Goal: Browse casually: Explore the website without a specific task or goal

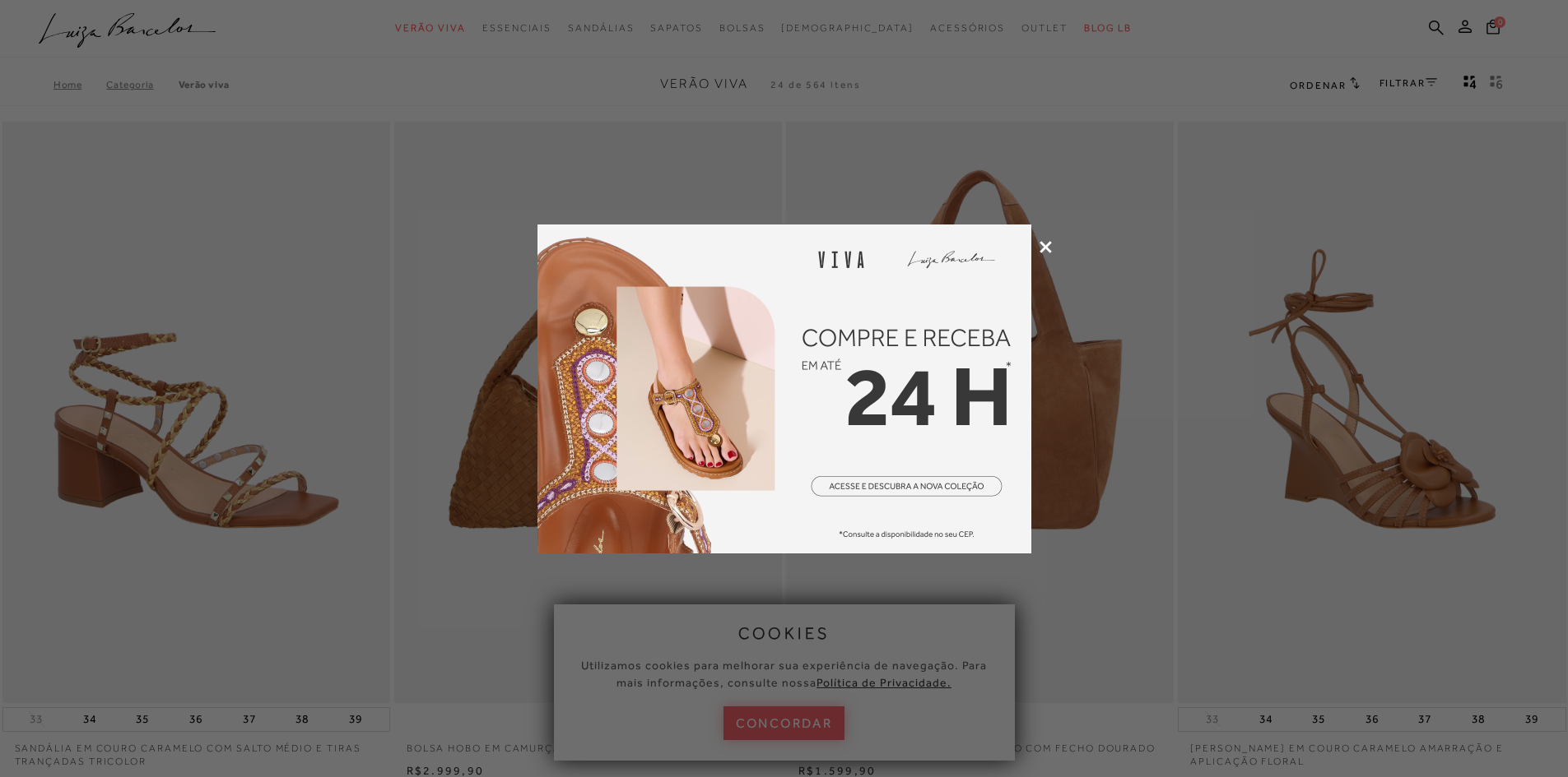
click at [928, 485] on img at bounding box center [784, 389] width 494 height 329
drag, startPoint x: 0, startPoint y: 0, endPoint x: 926, endPoint y: 484, distance: 1044.9
click at [926, 484] on img at bounding box center [784, 389] width 494 height 329
click at [1048, 242] on icon at bounding box center [1045, 247] width 13 height 13
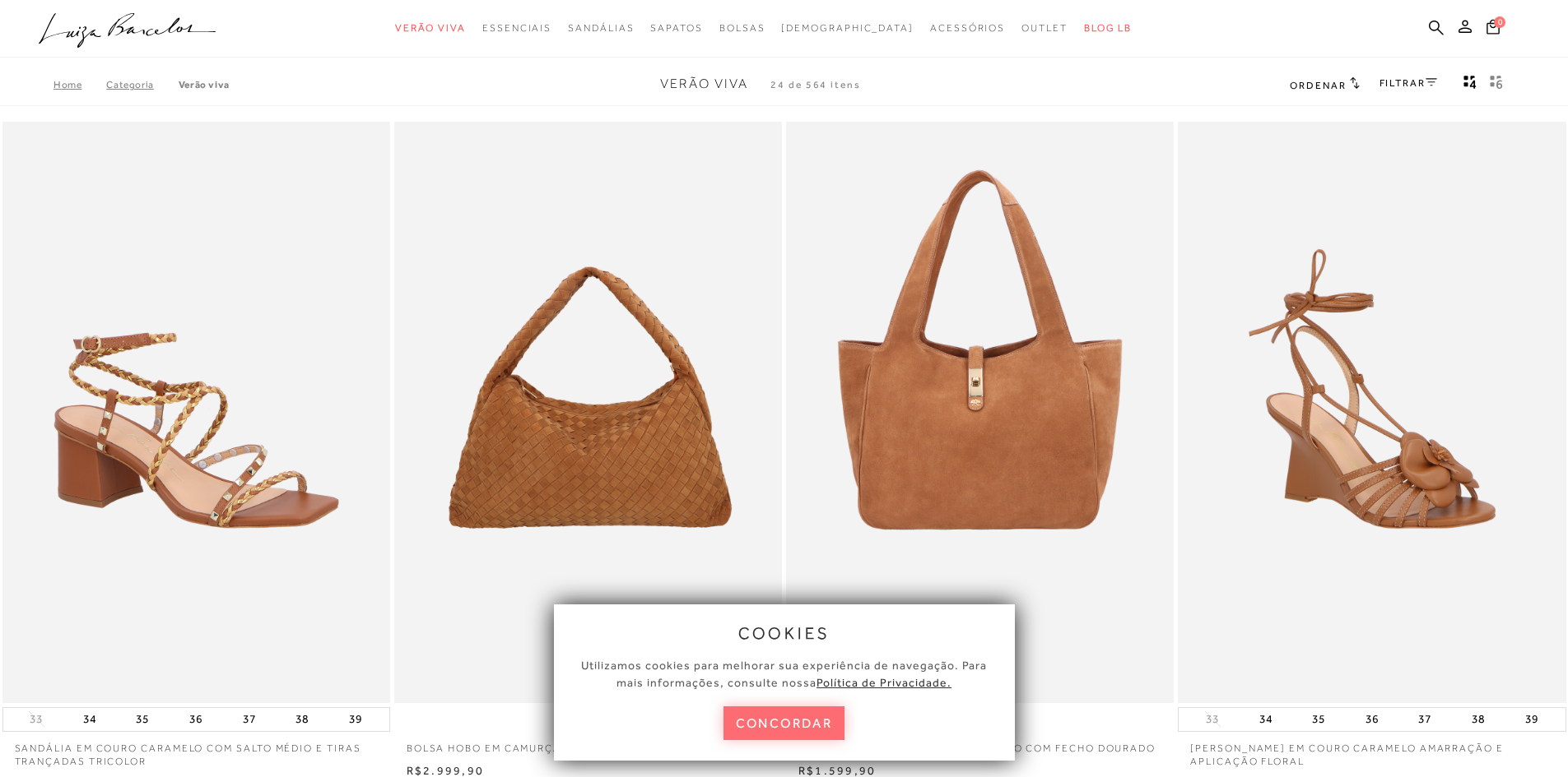
click at [810, 717] on button "concordar" at bounding box center [784, 724] width 122 height 34
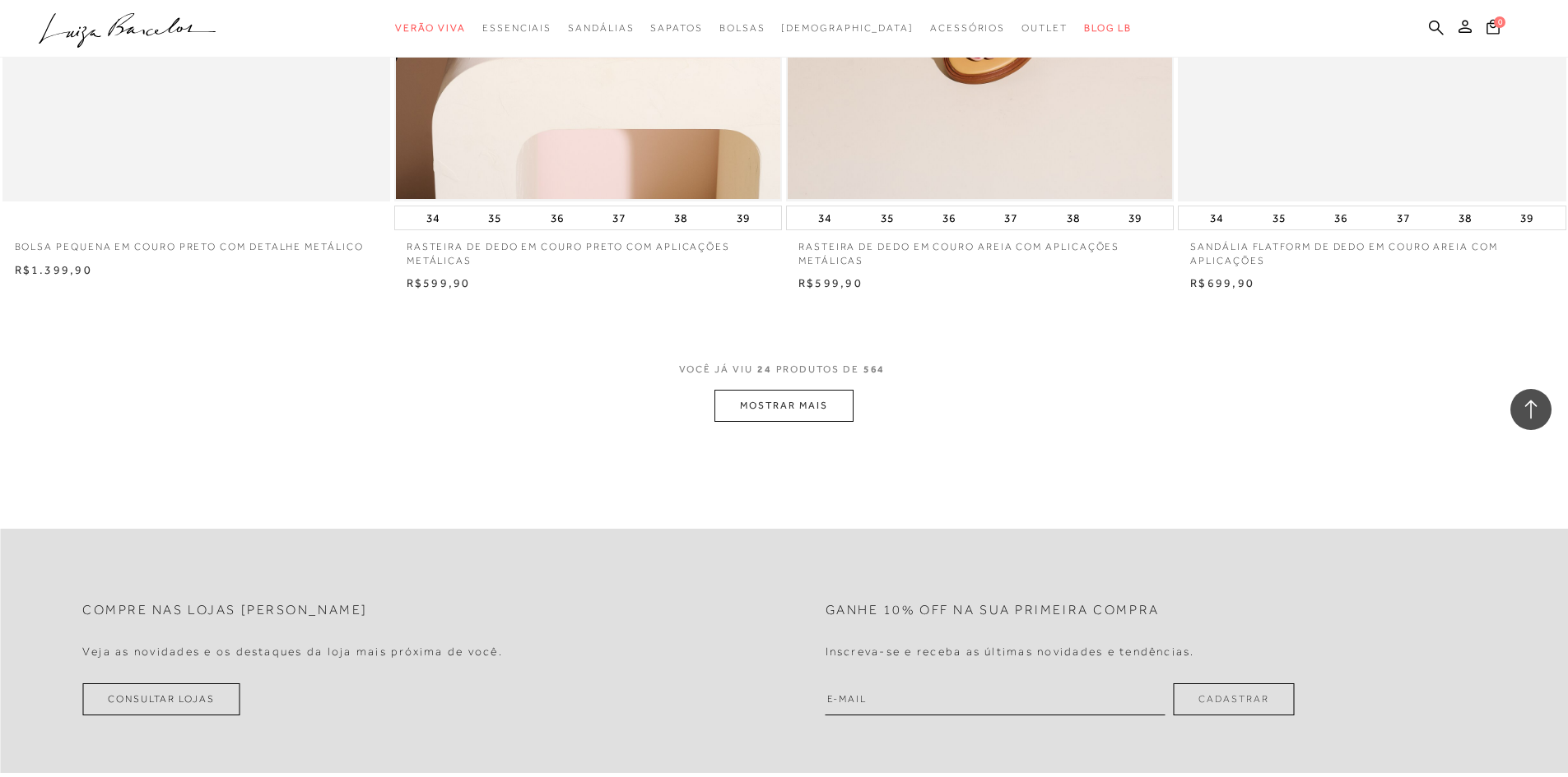
scroll to position [4062, 0]
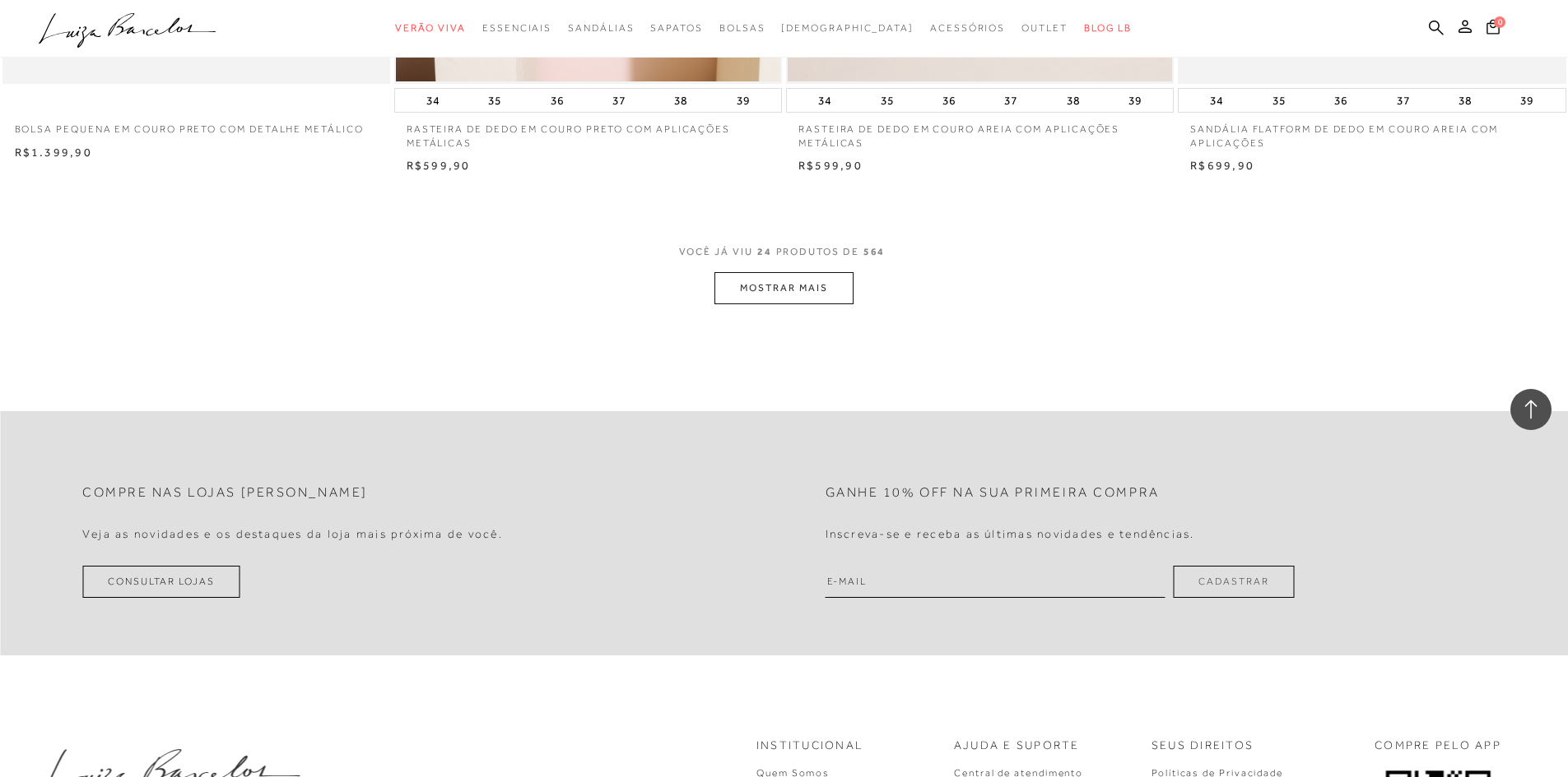
click at [753, 285] on button "MOSTRAR MAIS" at bounding box center [784, 289] width 138 height 32
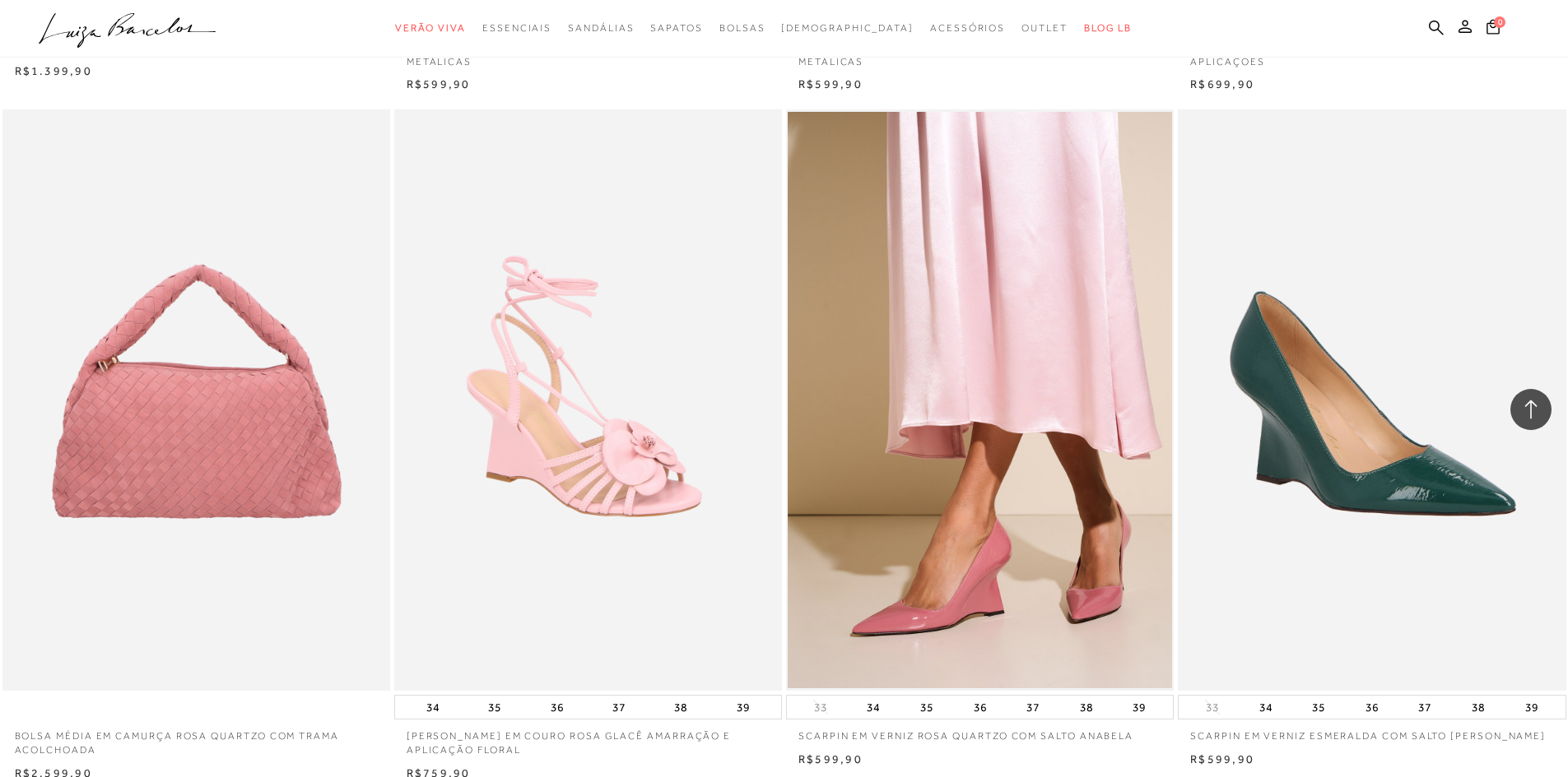
scroll to position [4145, 0]
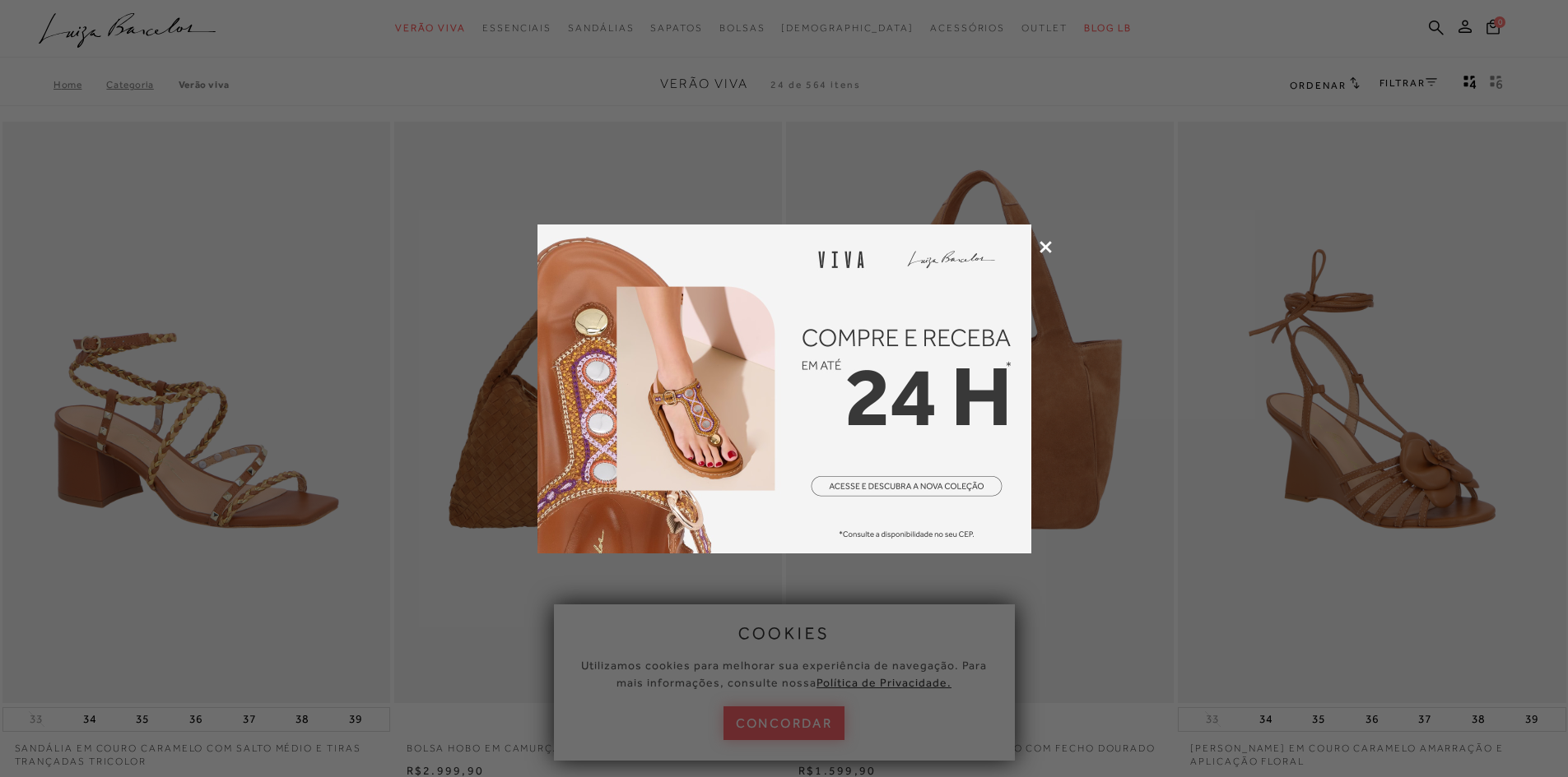
click at [1047, 241] on icon at bounding box center [1045, 247] width 13 height 13
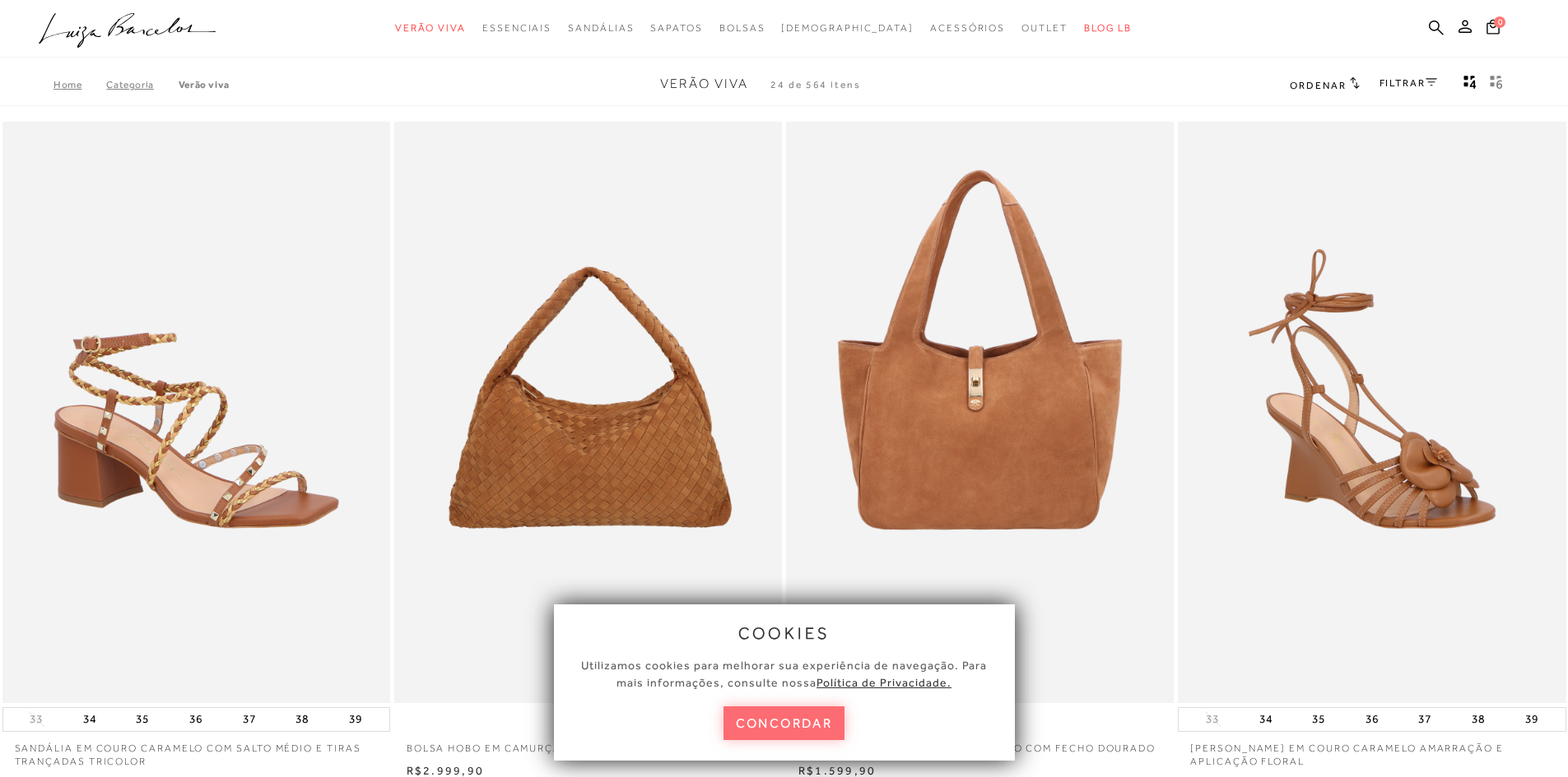
click at [765, 717] on button "concordar" at bounding box center [784, 724] width 122 height 34
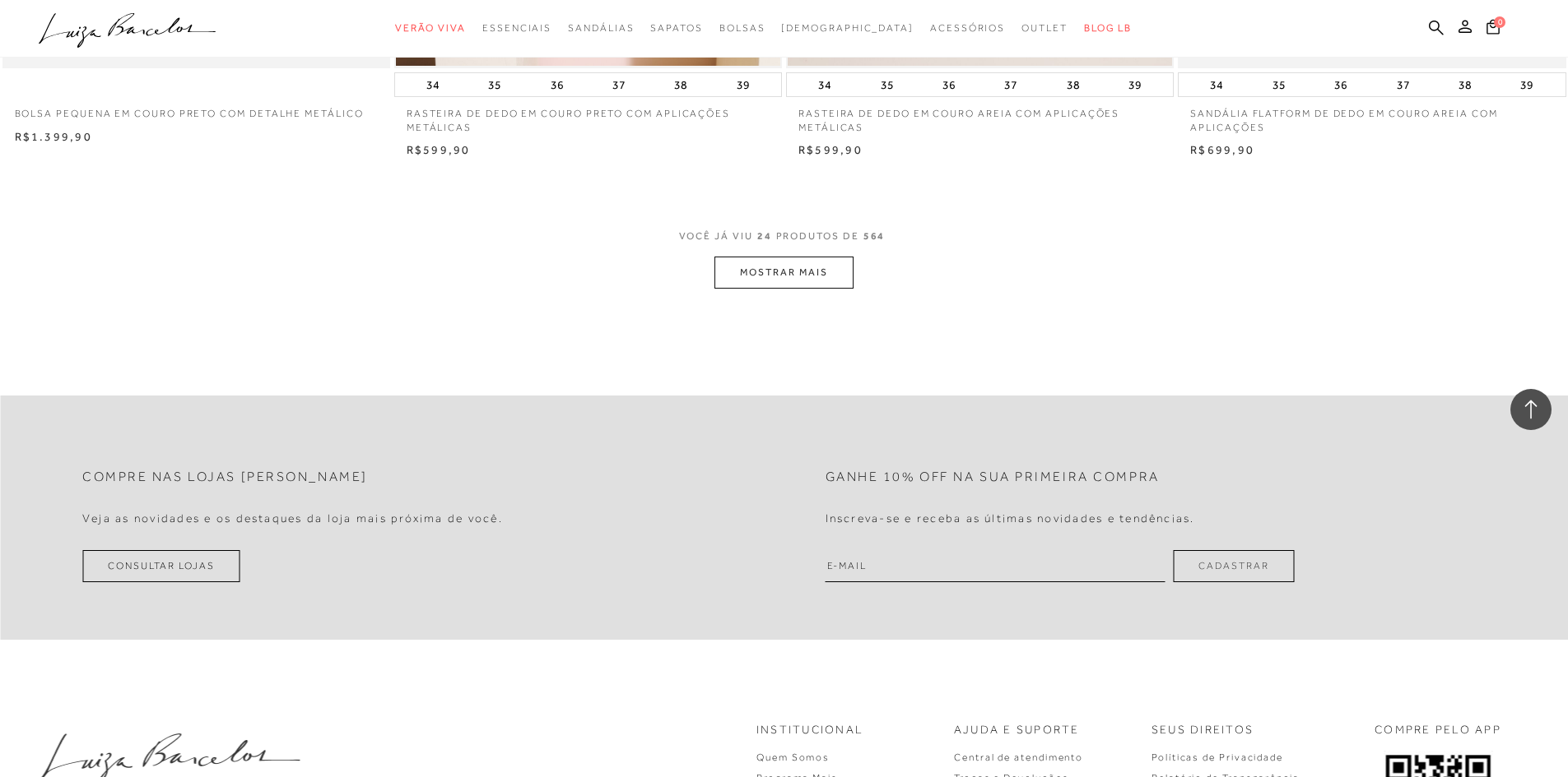
scroll to position [4096, 0]
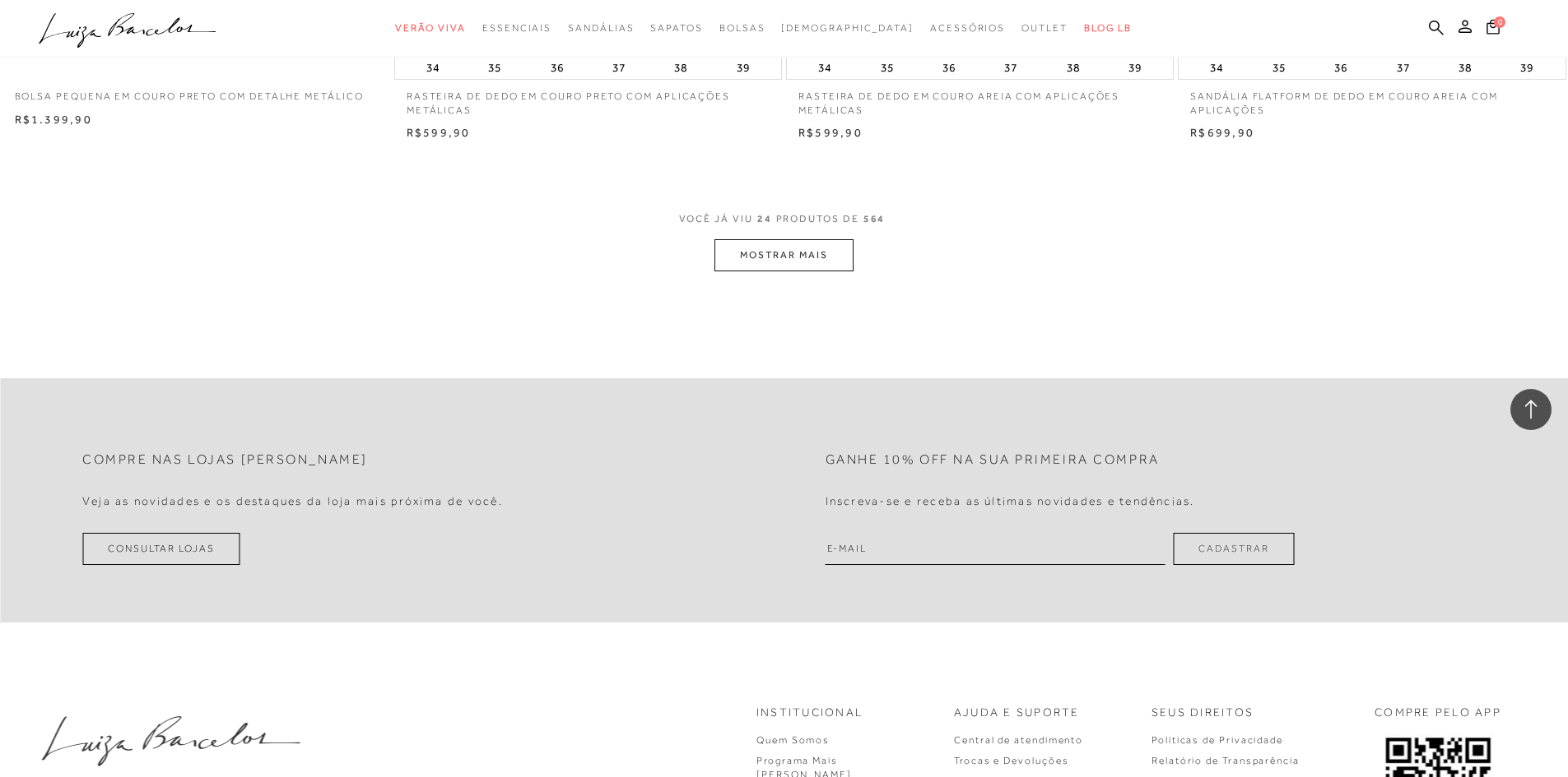
click at [784, 263] on button "MOSTRAR MAIS" at bounding box center [784, 255] width 138 height 32
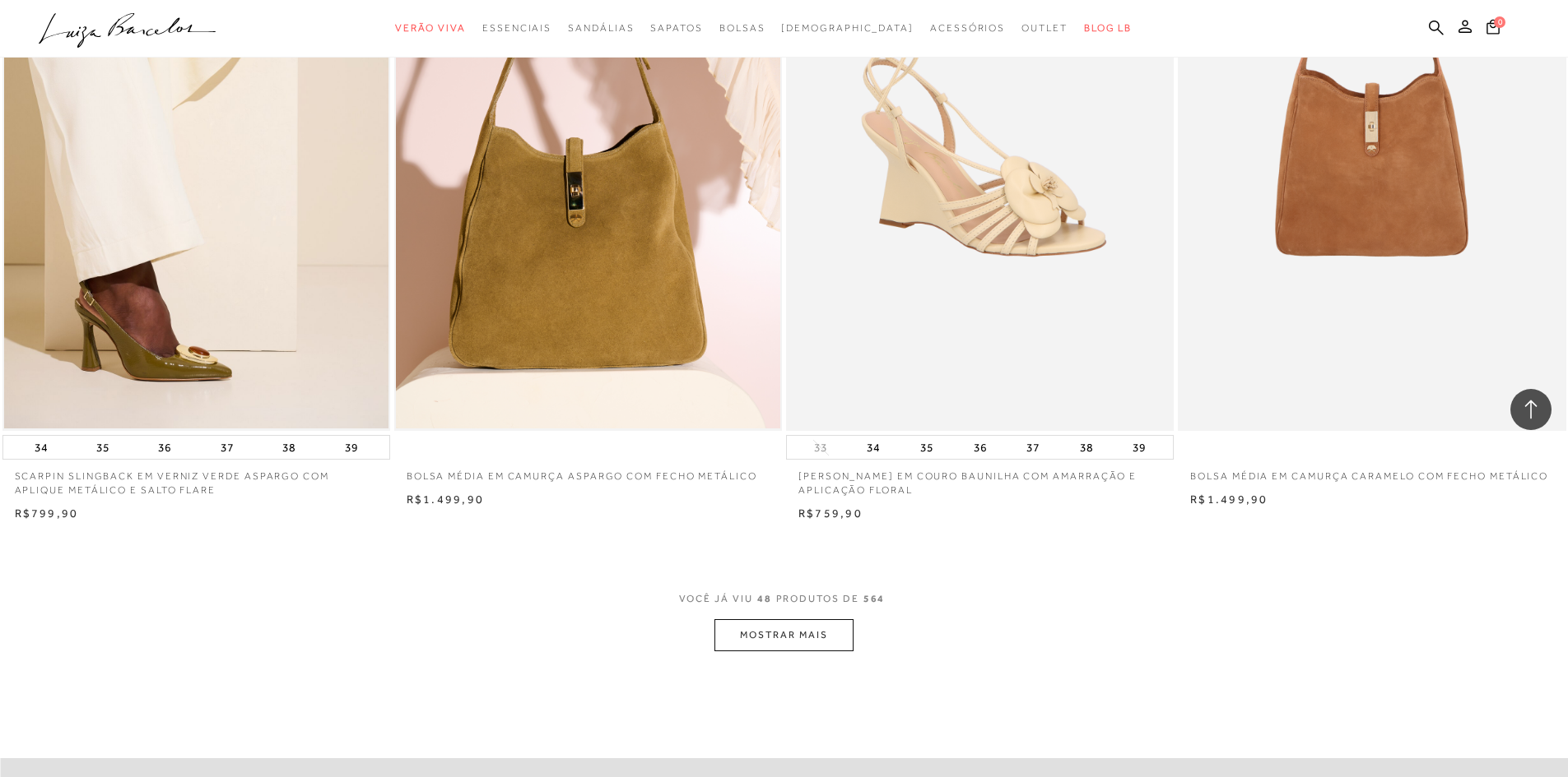
scroll to position [7873, 0]
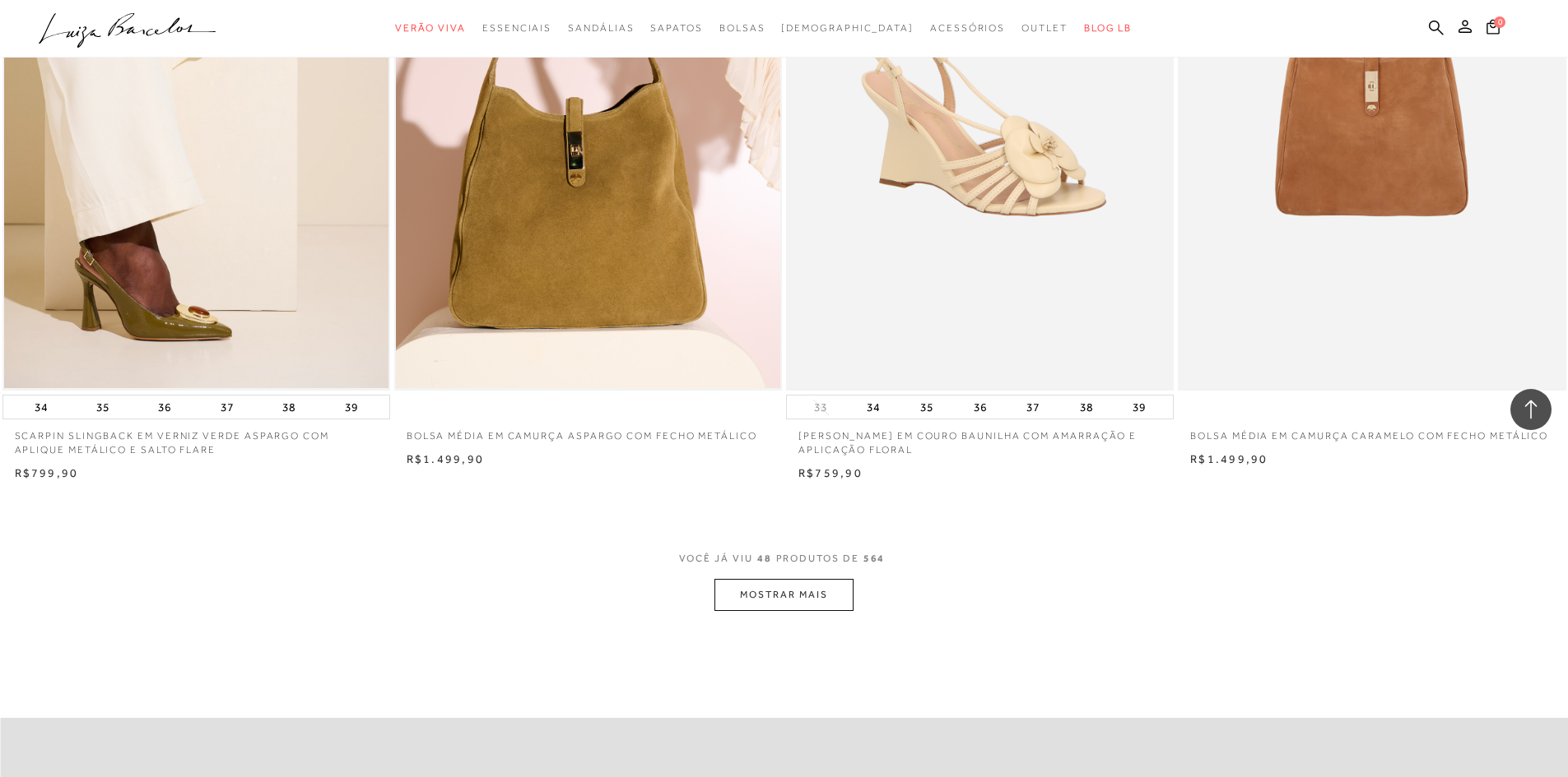
click at [826, 596] on button "MOSTRAR MAIS" at bounding box center [784, 595] width 138 height 32
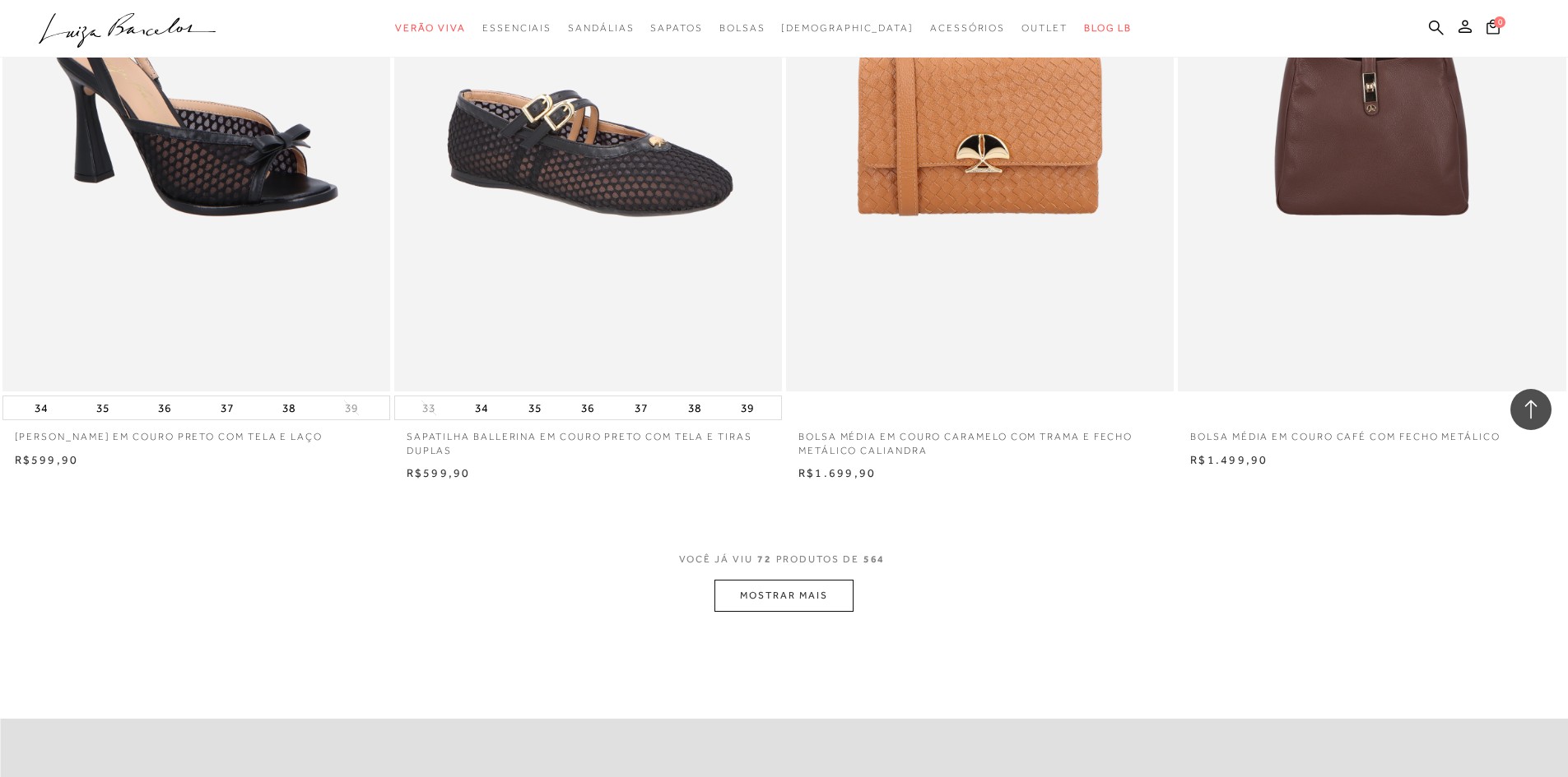
scroll to position [12092, 0]
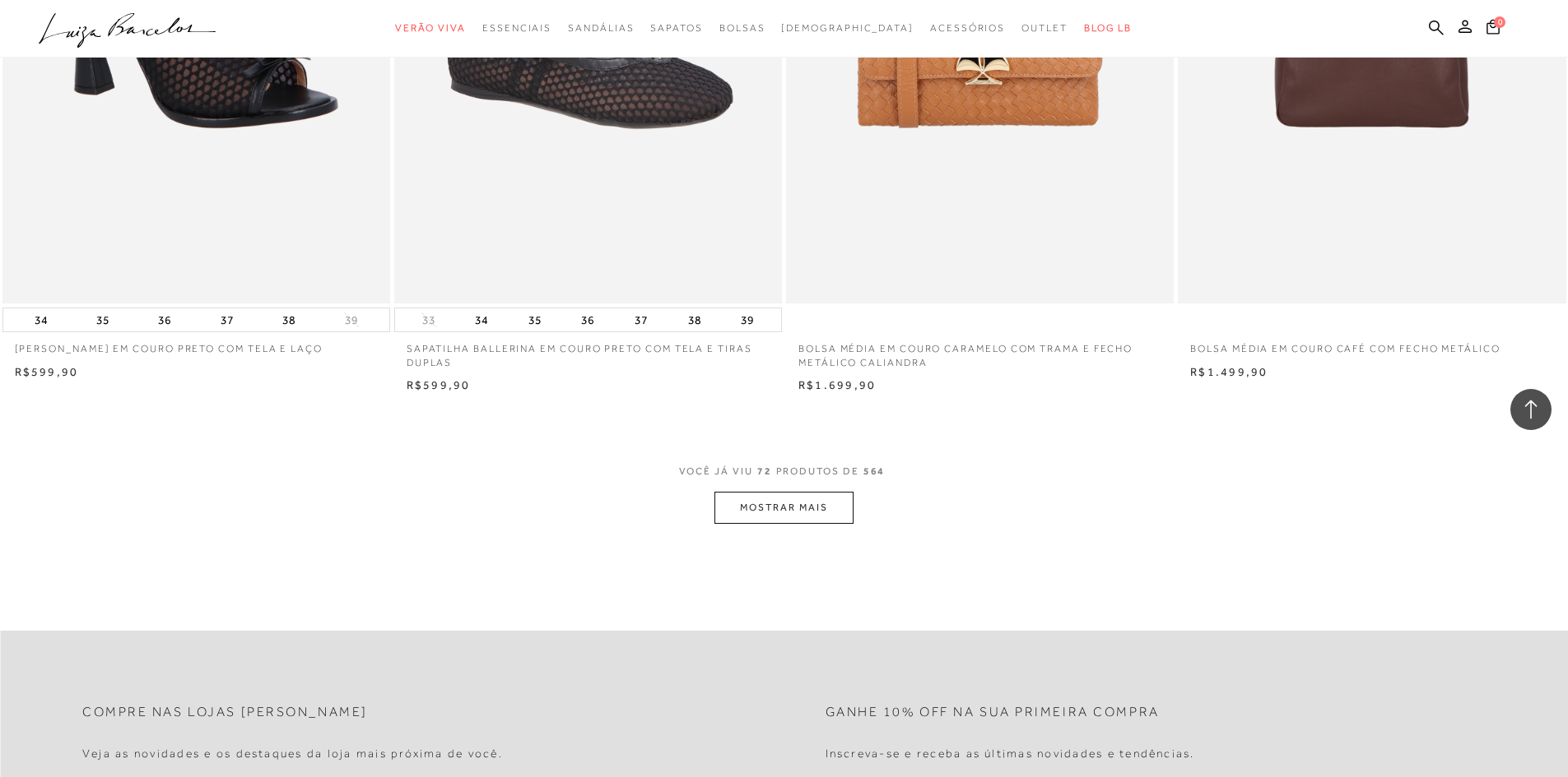
click at [745, 512] on button "MOSTRAR MAIS" at bounding box center [784, 508] width 138 height 32
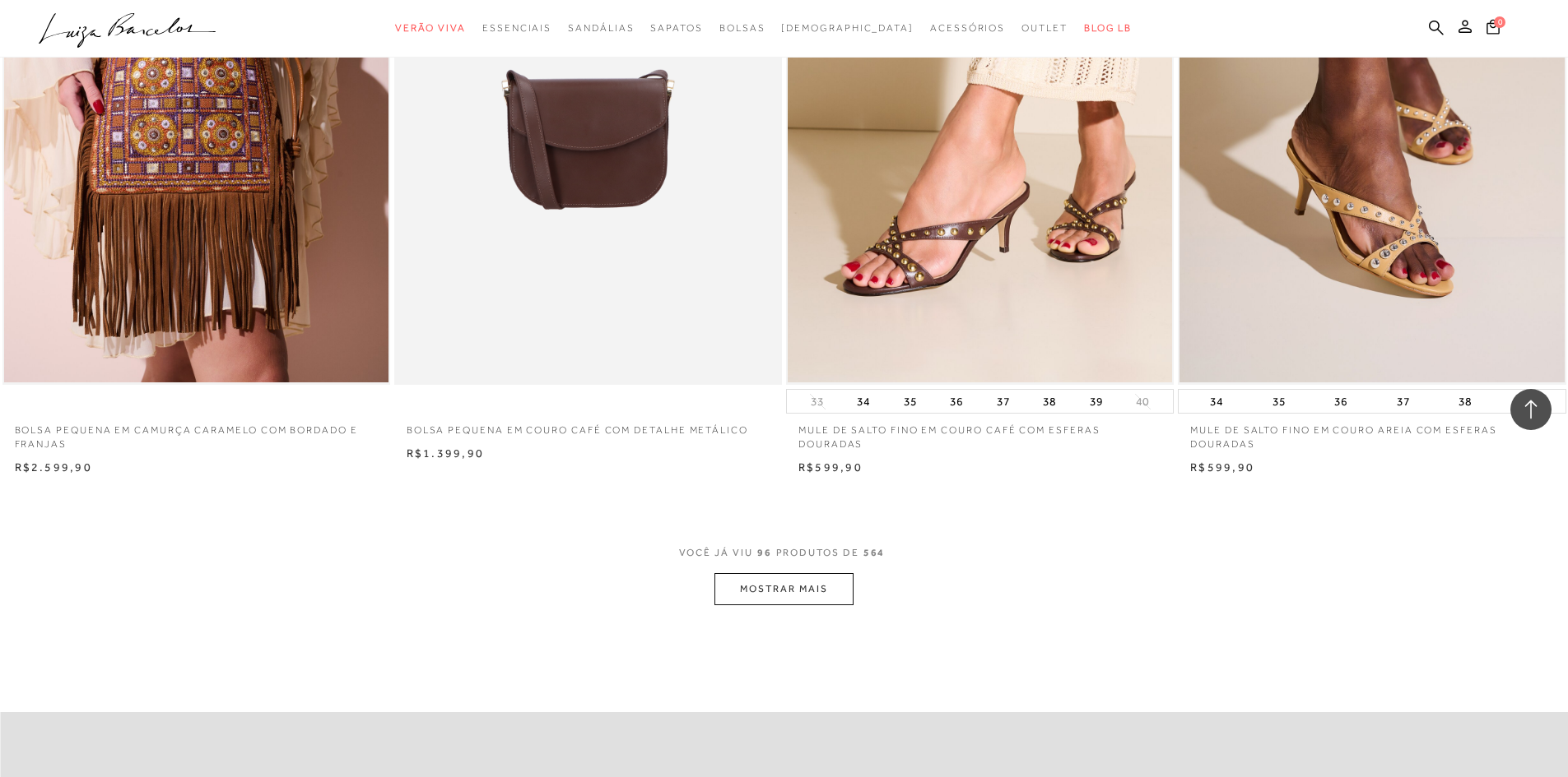
scroll to position [16206, 0]
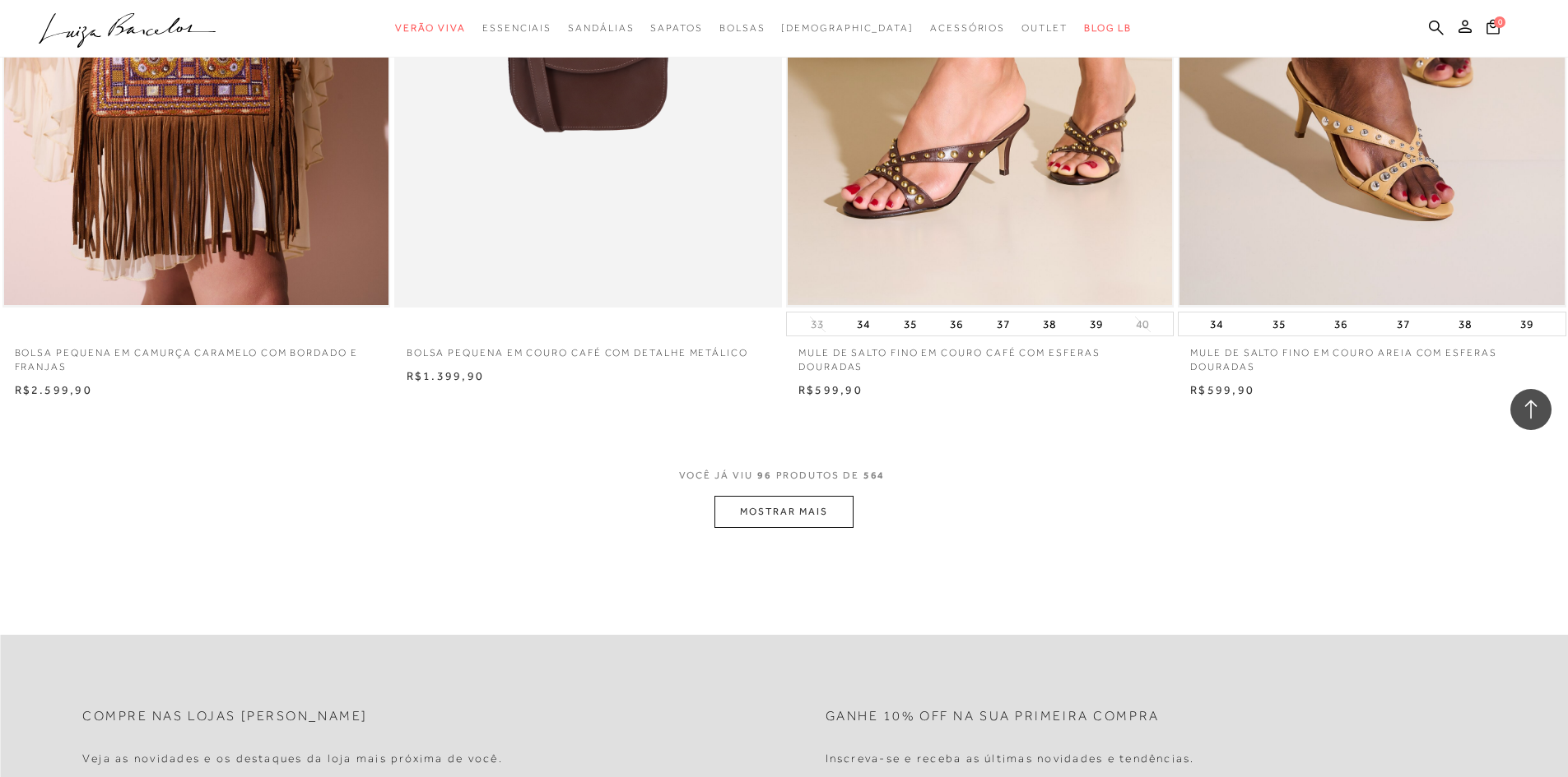
click at [787, 512] on button "MOSTRAR MAIS" at bounding box center [784, 513] width 138 height 32
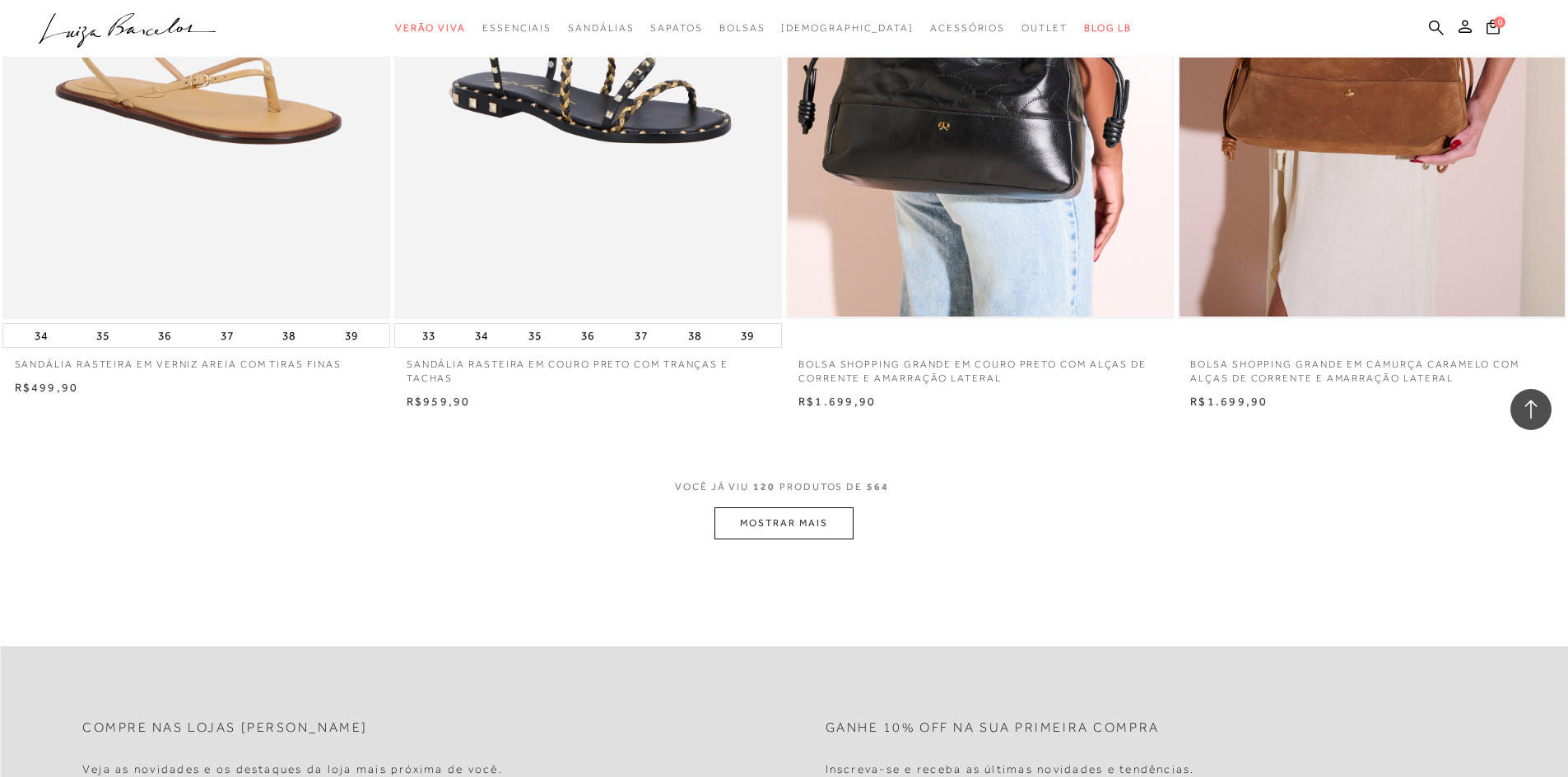
scroll to position [20379, 0]
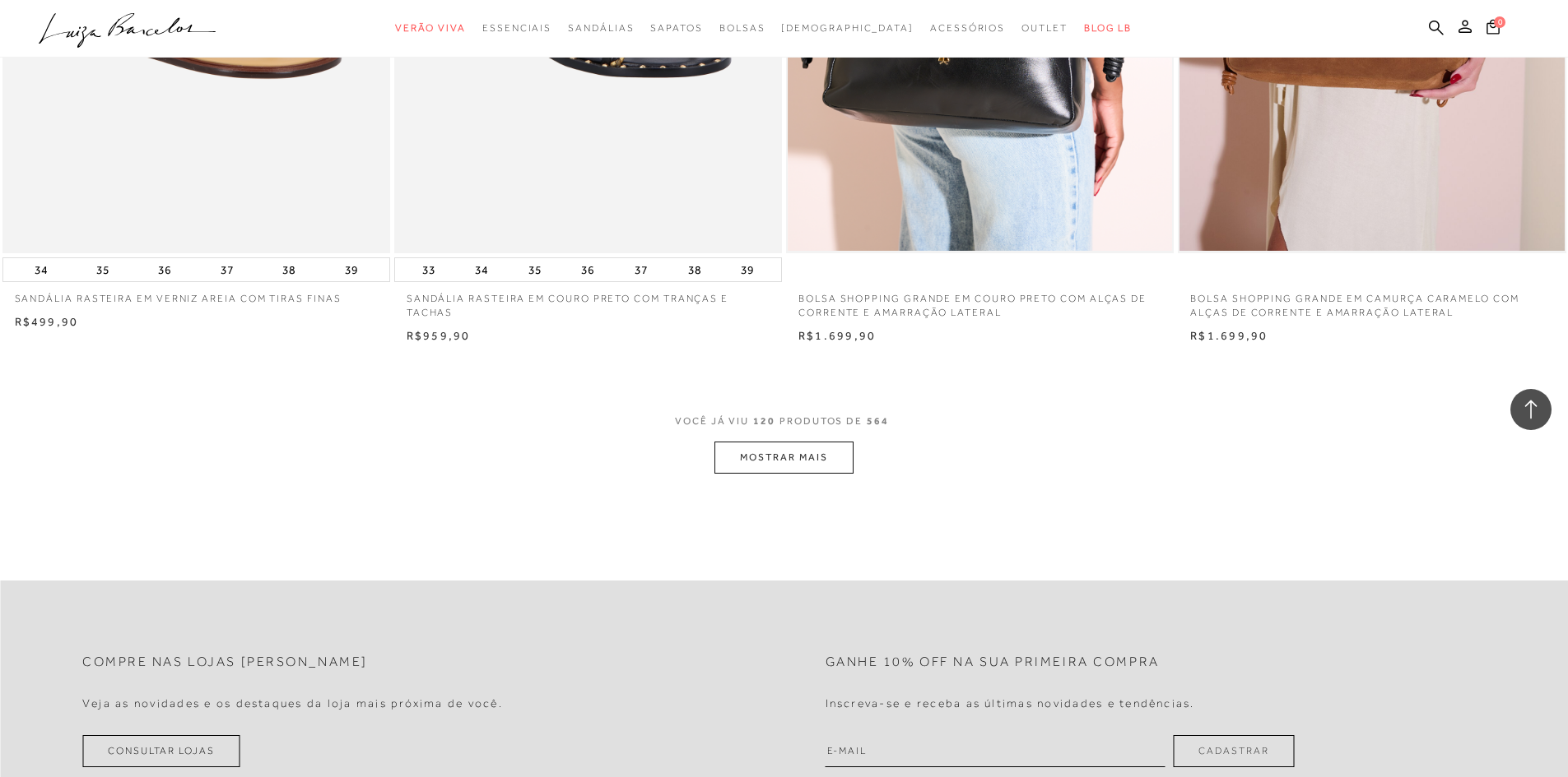
click at [744, 458] on button "MOSTRAR MAIS" at bounding box center [784, 458] width 138 height 32
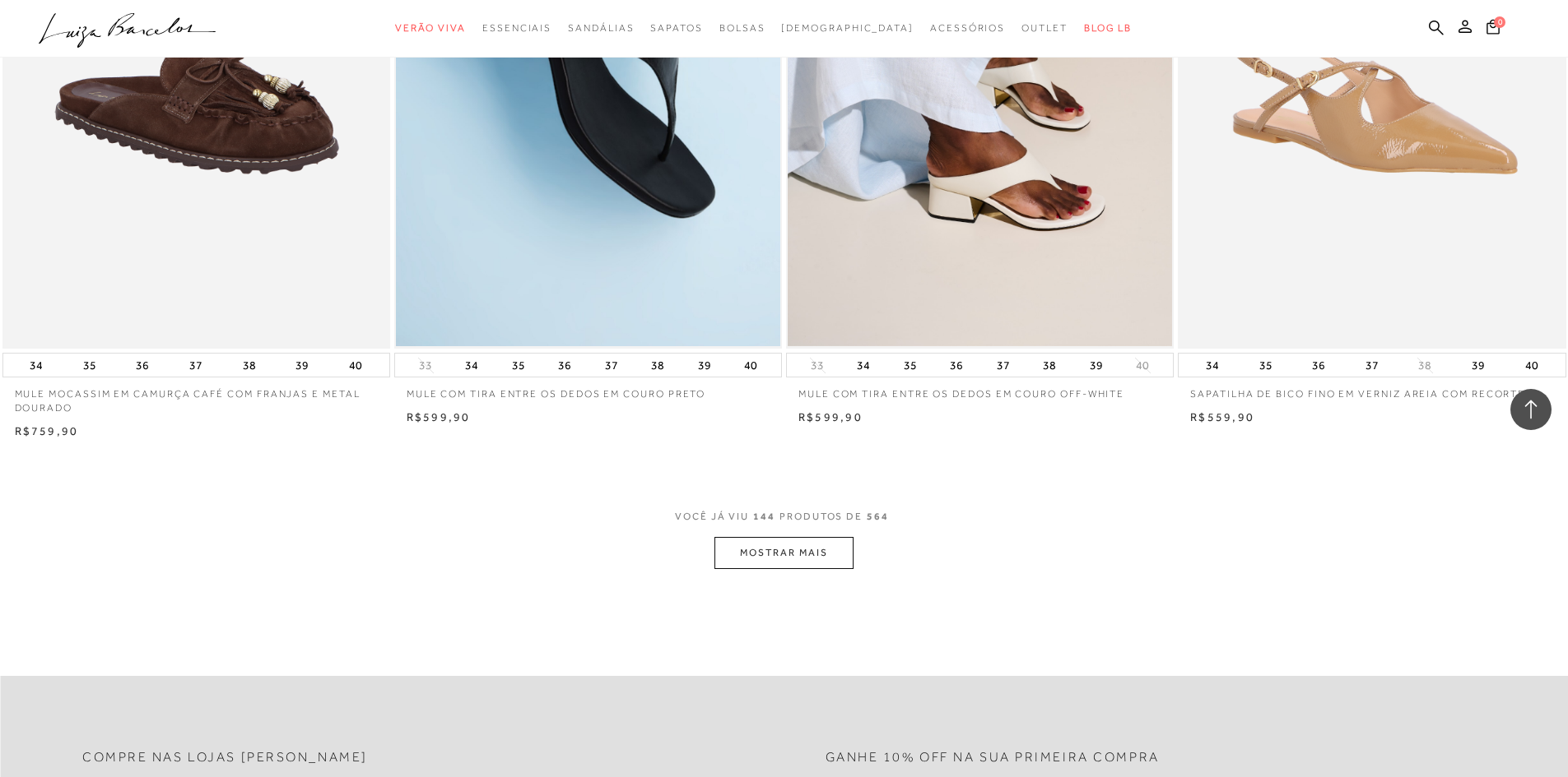
scroll to position [24502, 0]
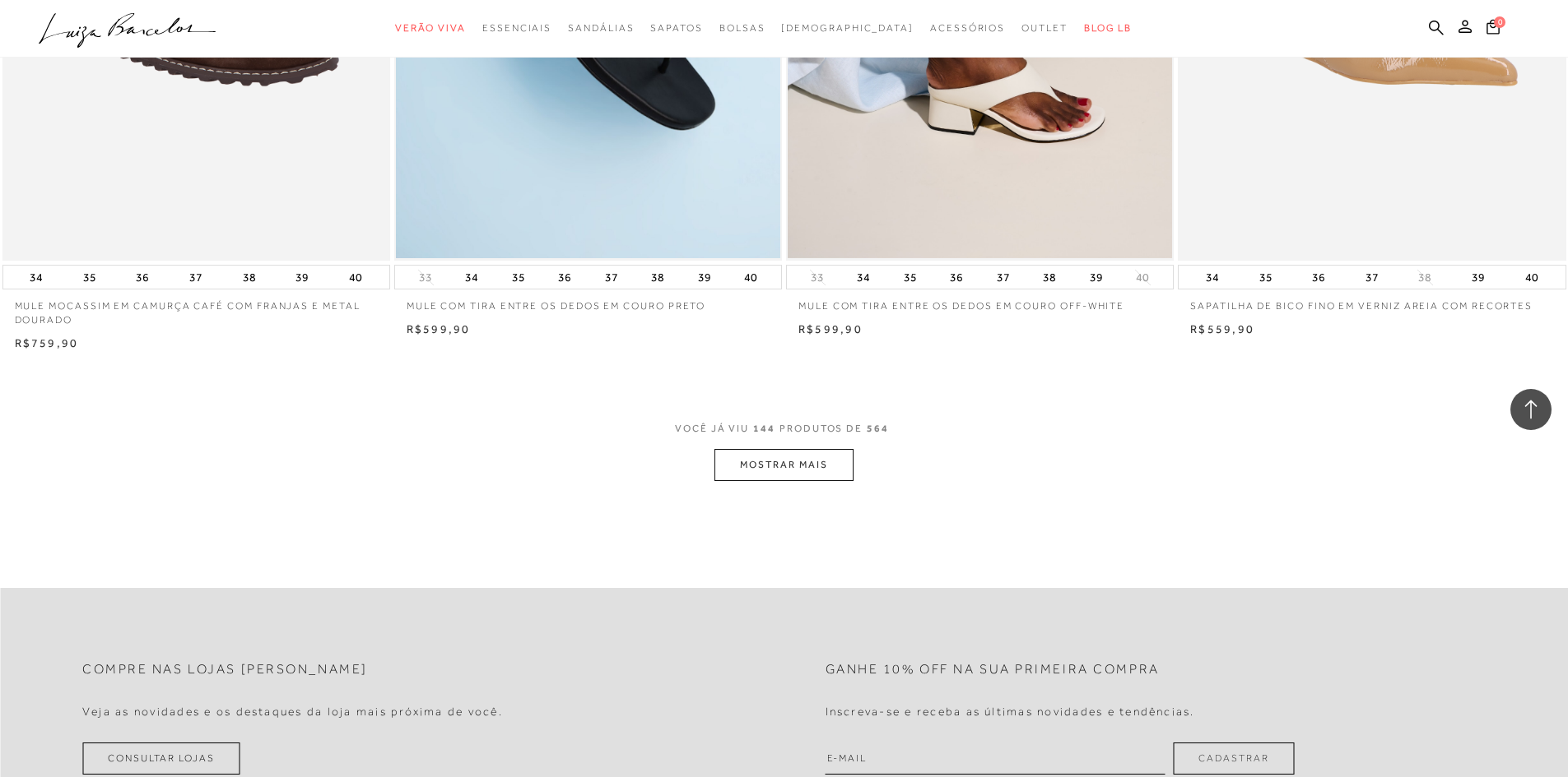
click at [799, 470] on button "MOSTRAR MAIS" at bounding box center [784, 465] width 138 height 32
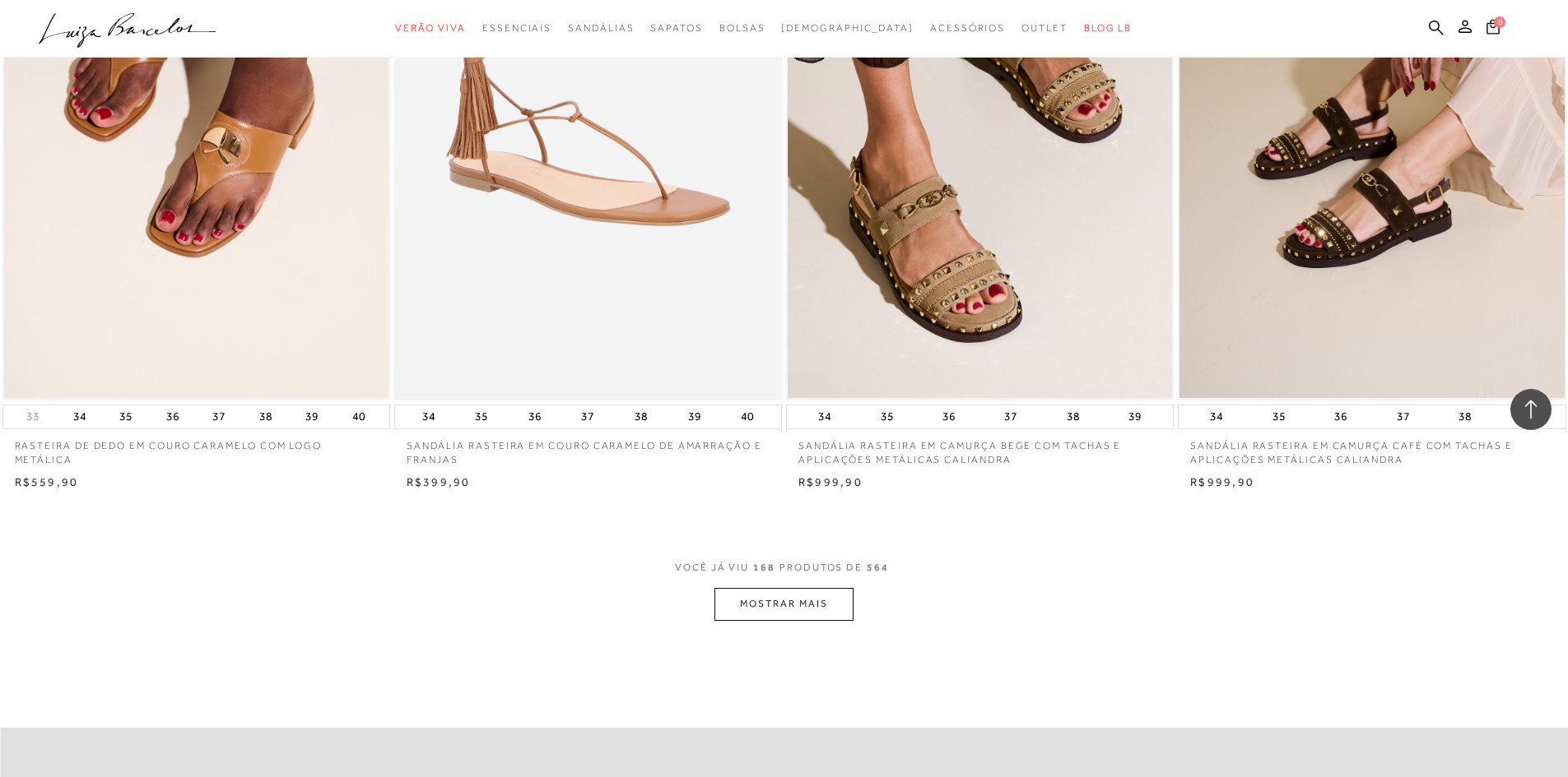
scroll to position [28625, 0]
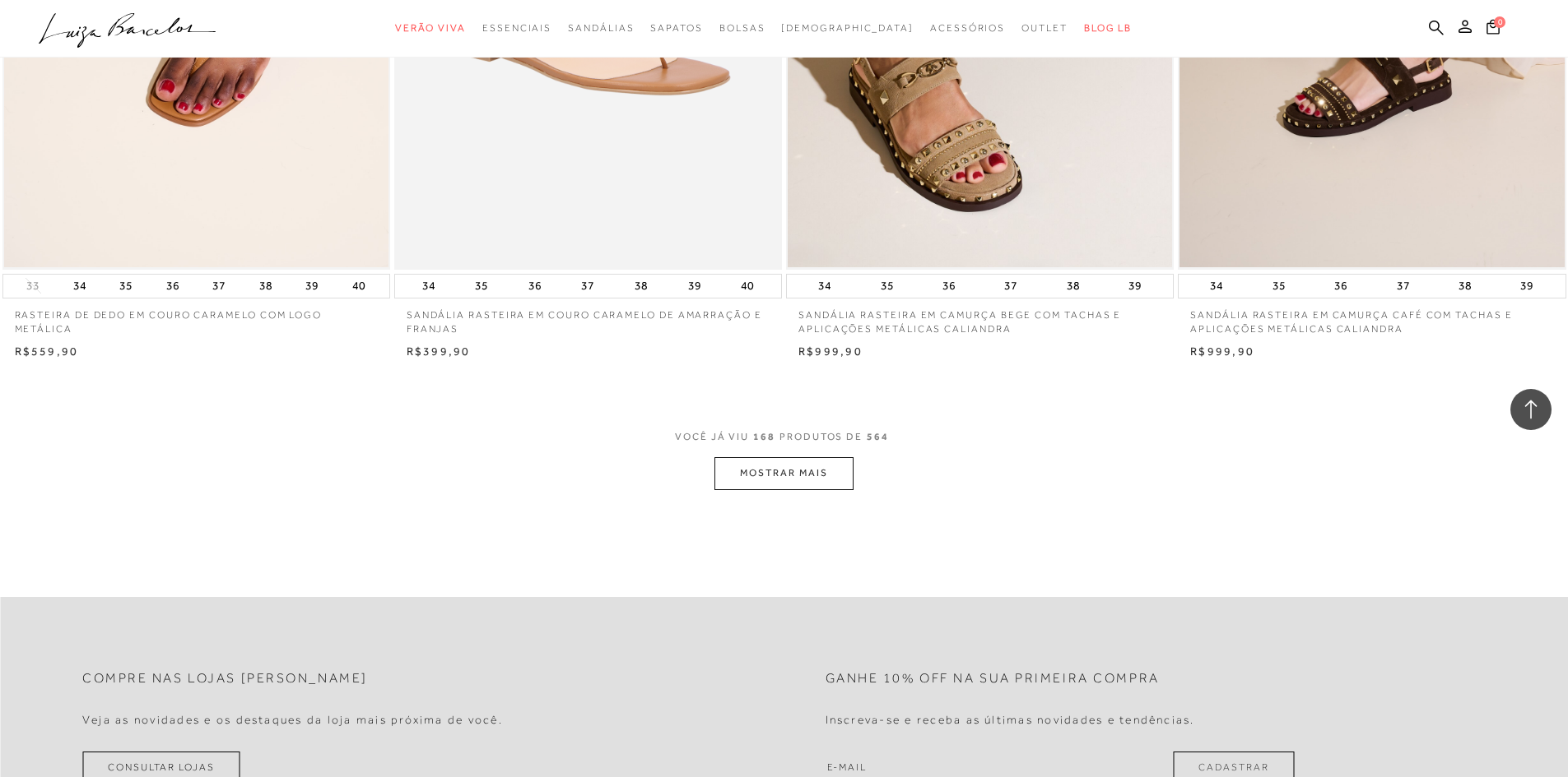
click at [806, 484] on button "MOSTRAR MAIS" at bounding box center [784, 473] width 138 height 32
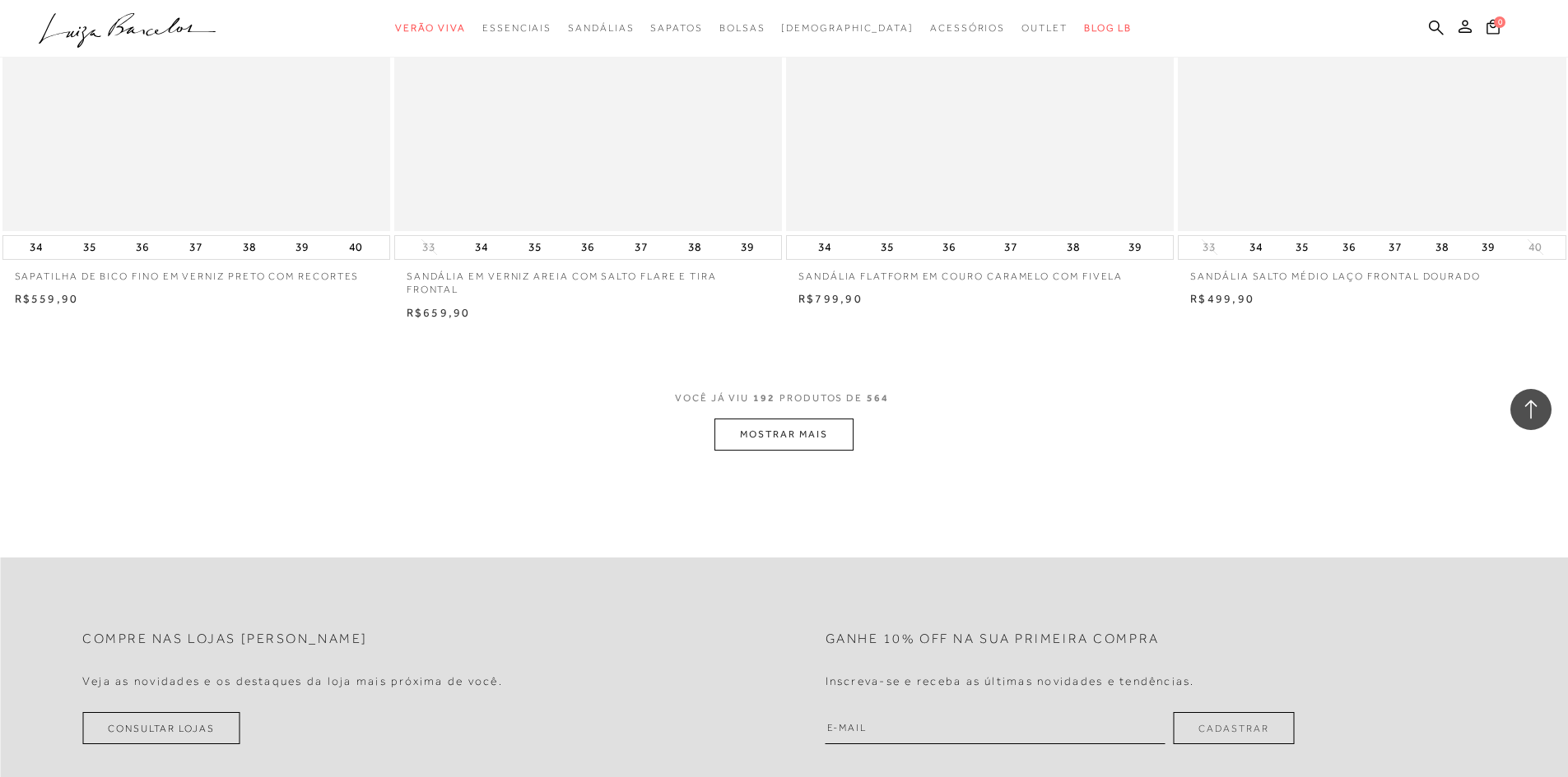
scroll to position [32782, 0]
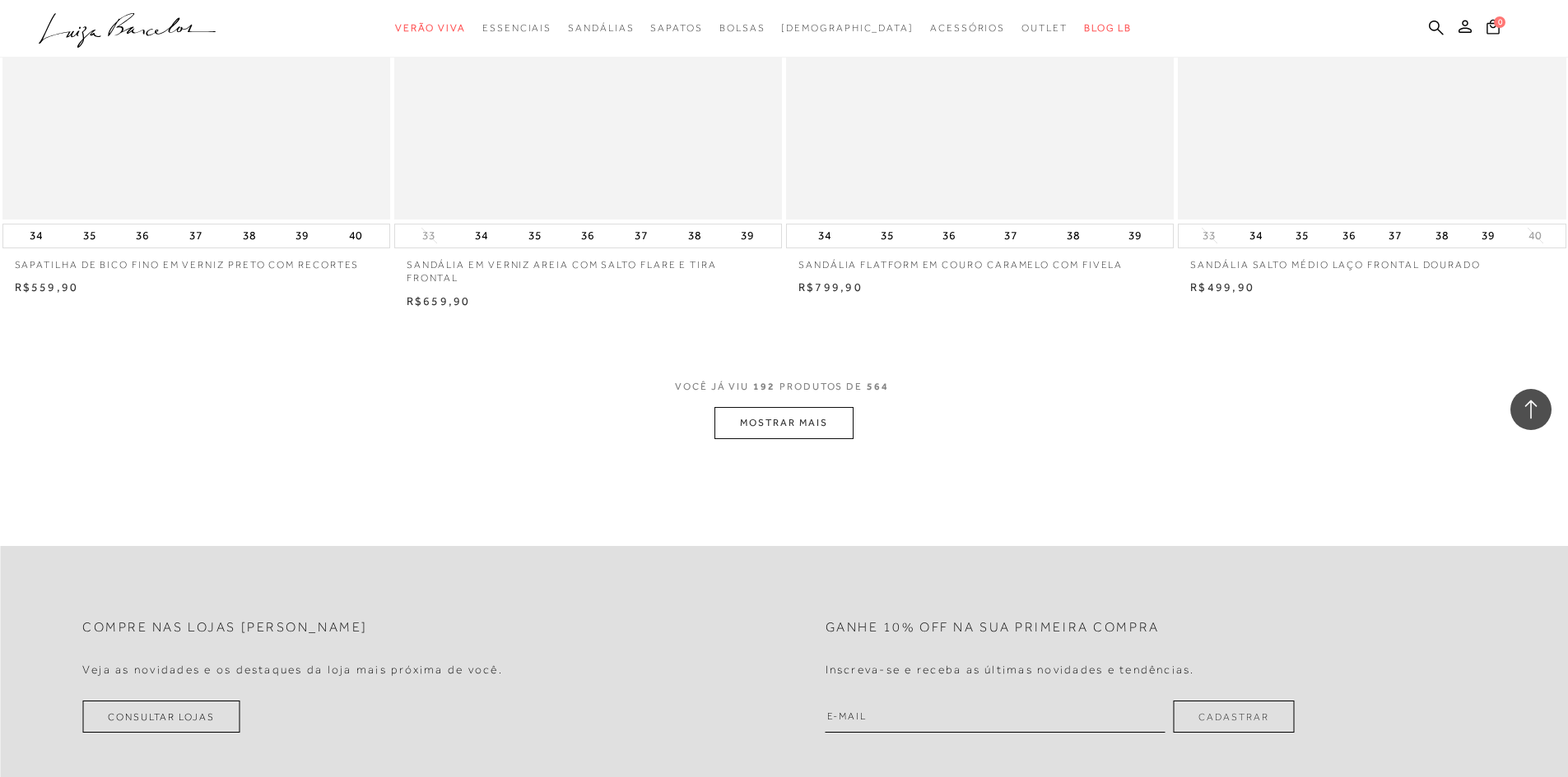
click at [790, 433] on button "MOSTRAR MAIS" at bounding box center [784, 423] width 138 height 32
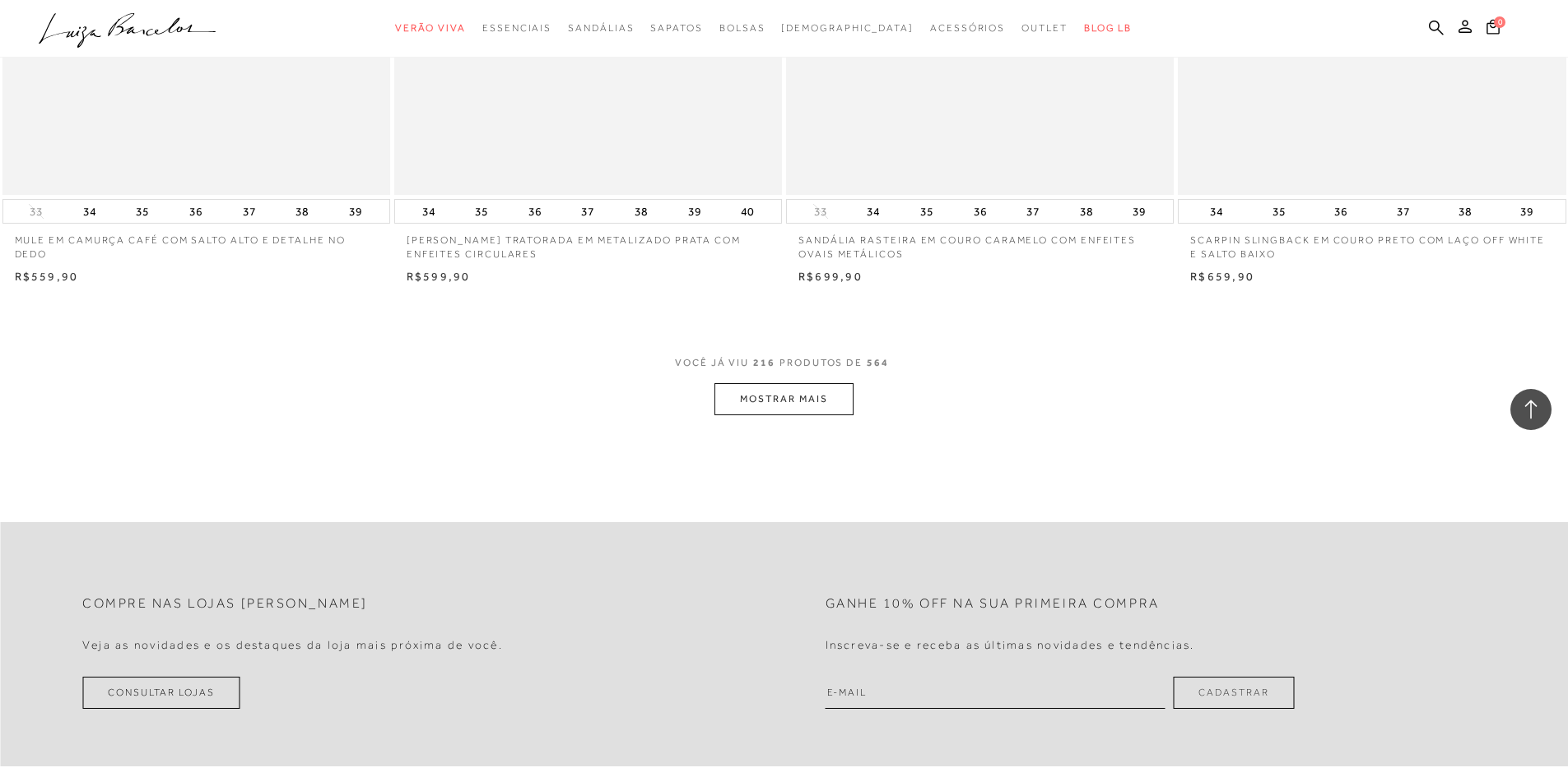
scroll to position [36950, 0]
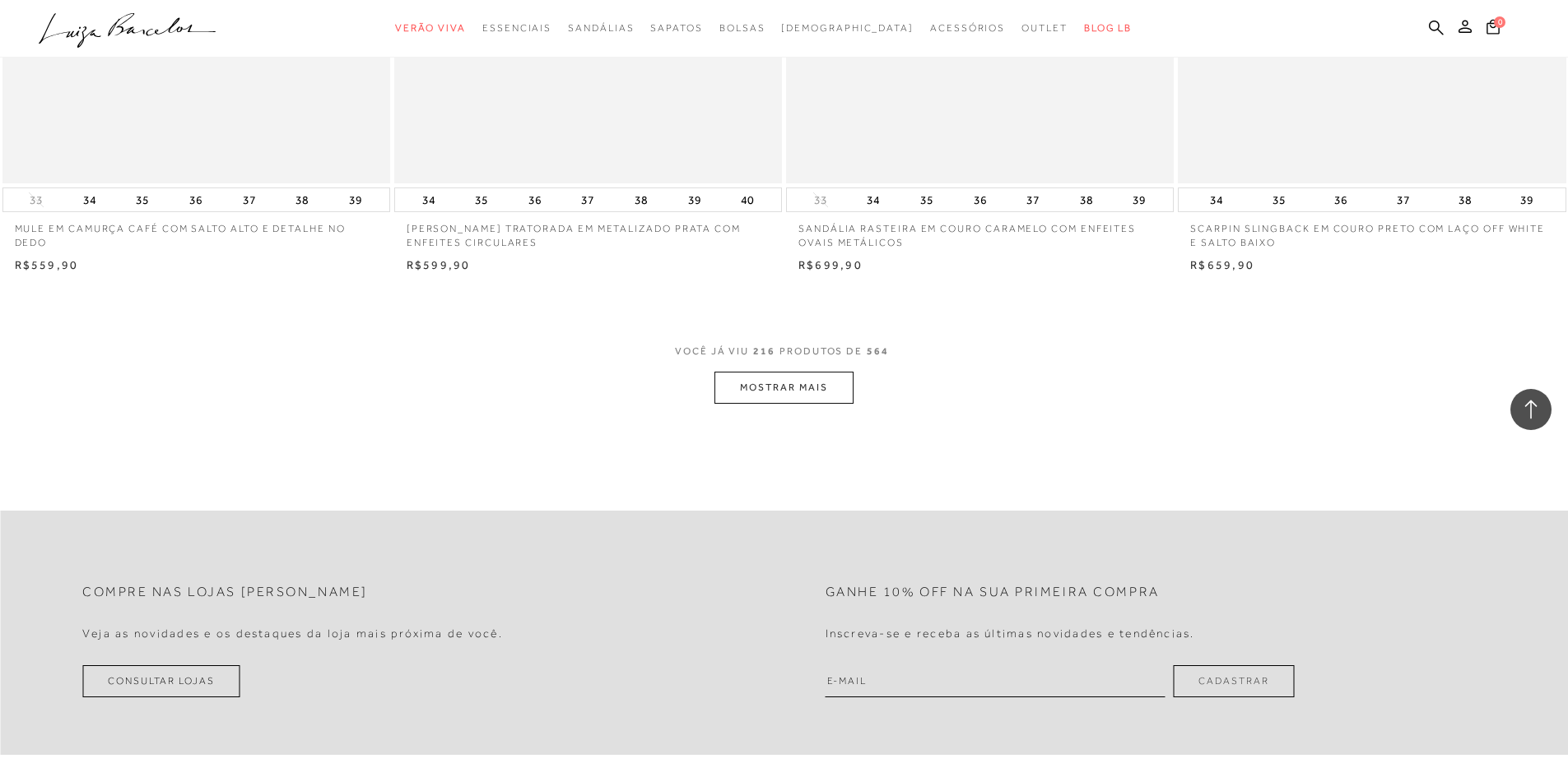
click at [747, 403] on button "MOSTRAR MAIS" at bounding box center [784, 388] width 138 height 32
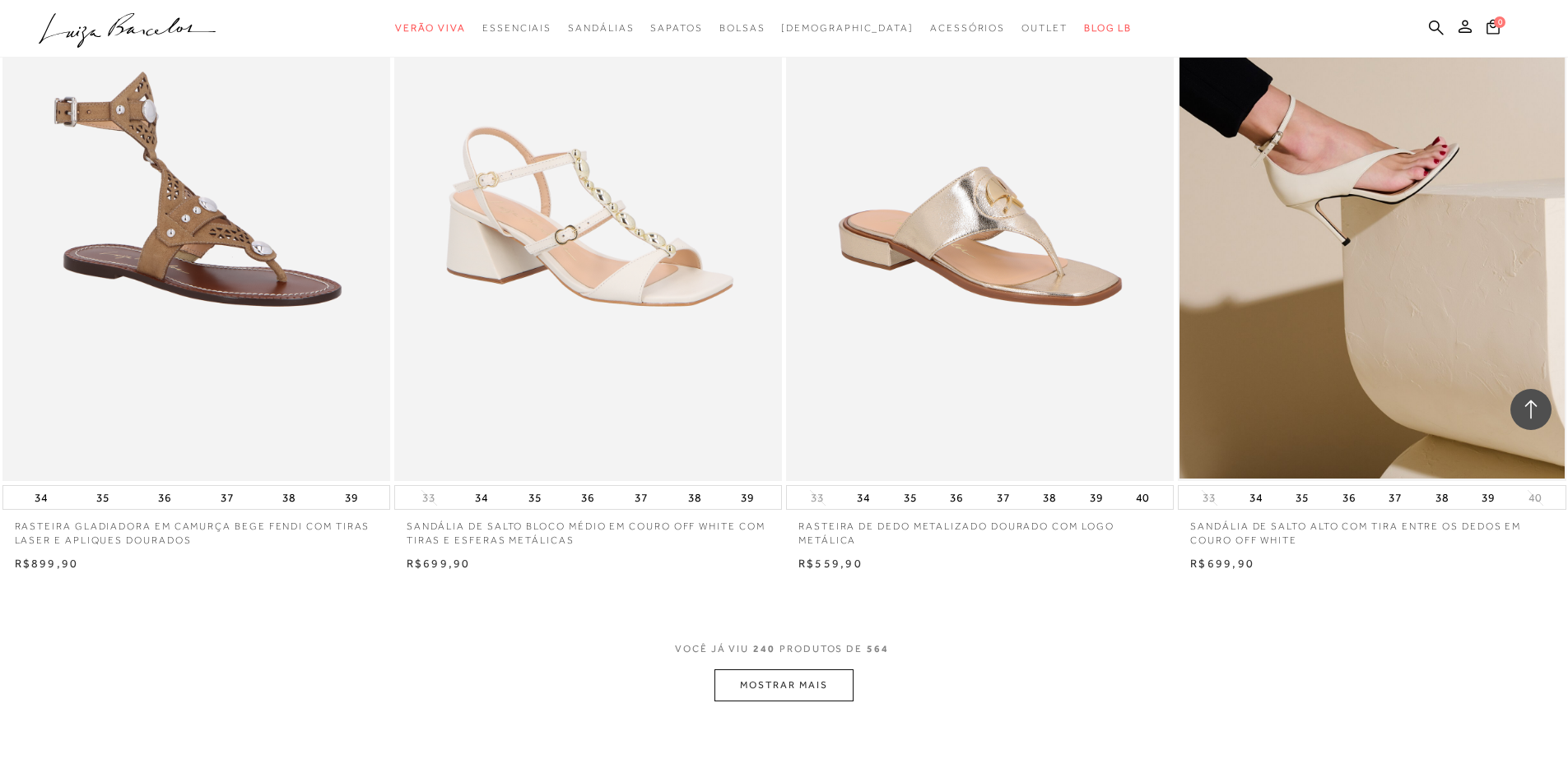
scroll to position [40777, 0]
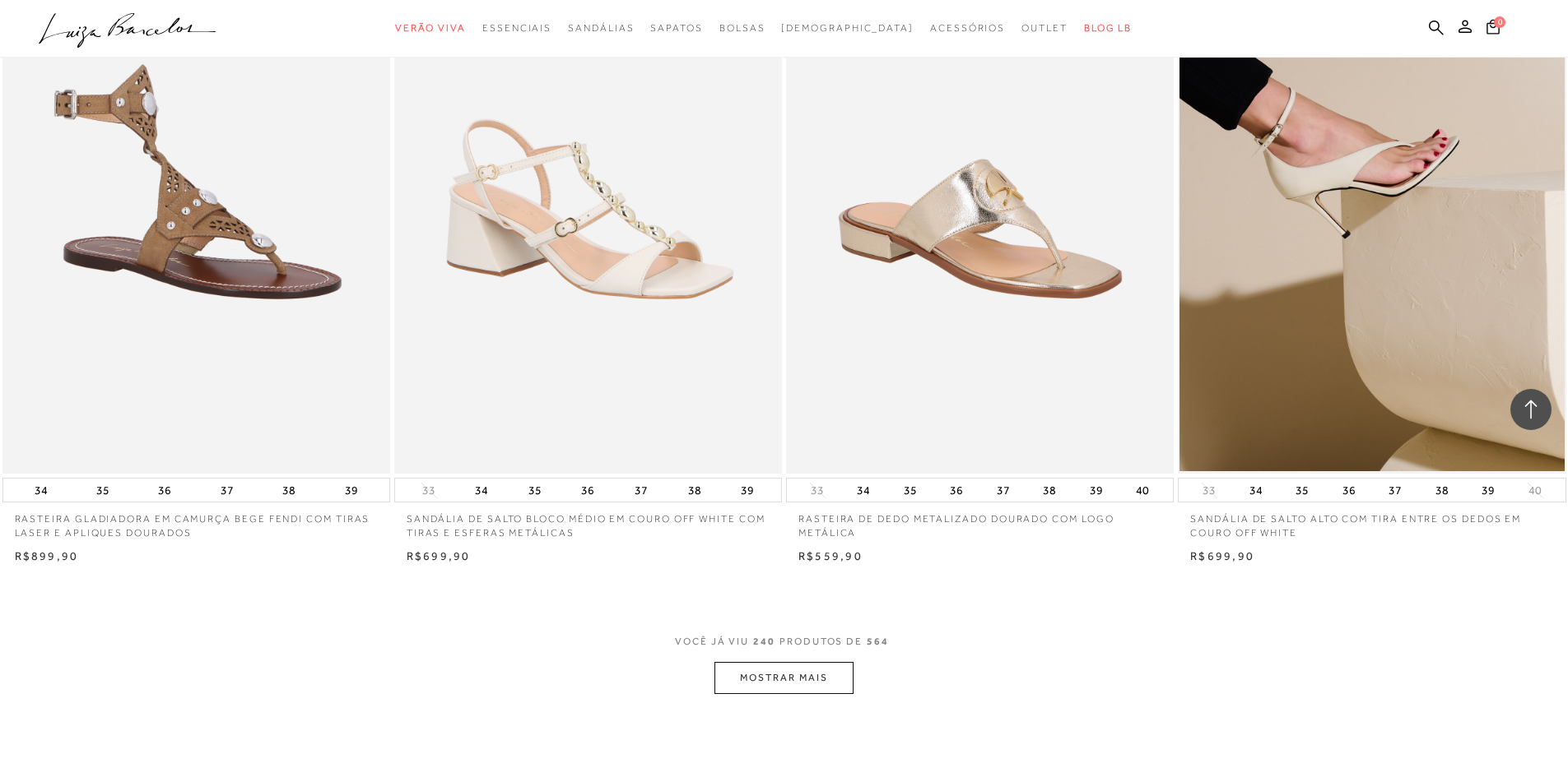
click at [833, 686] on button "MOSTRAR MAIS" at bounding box center [784, 678] width 138 height 32
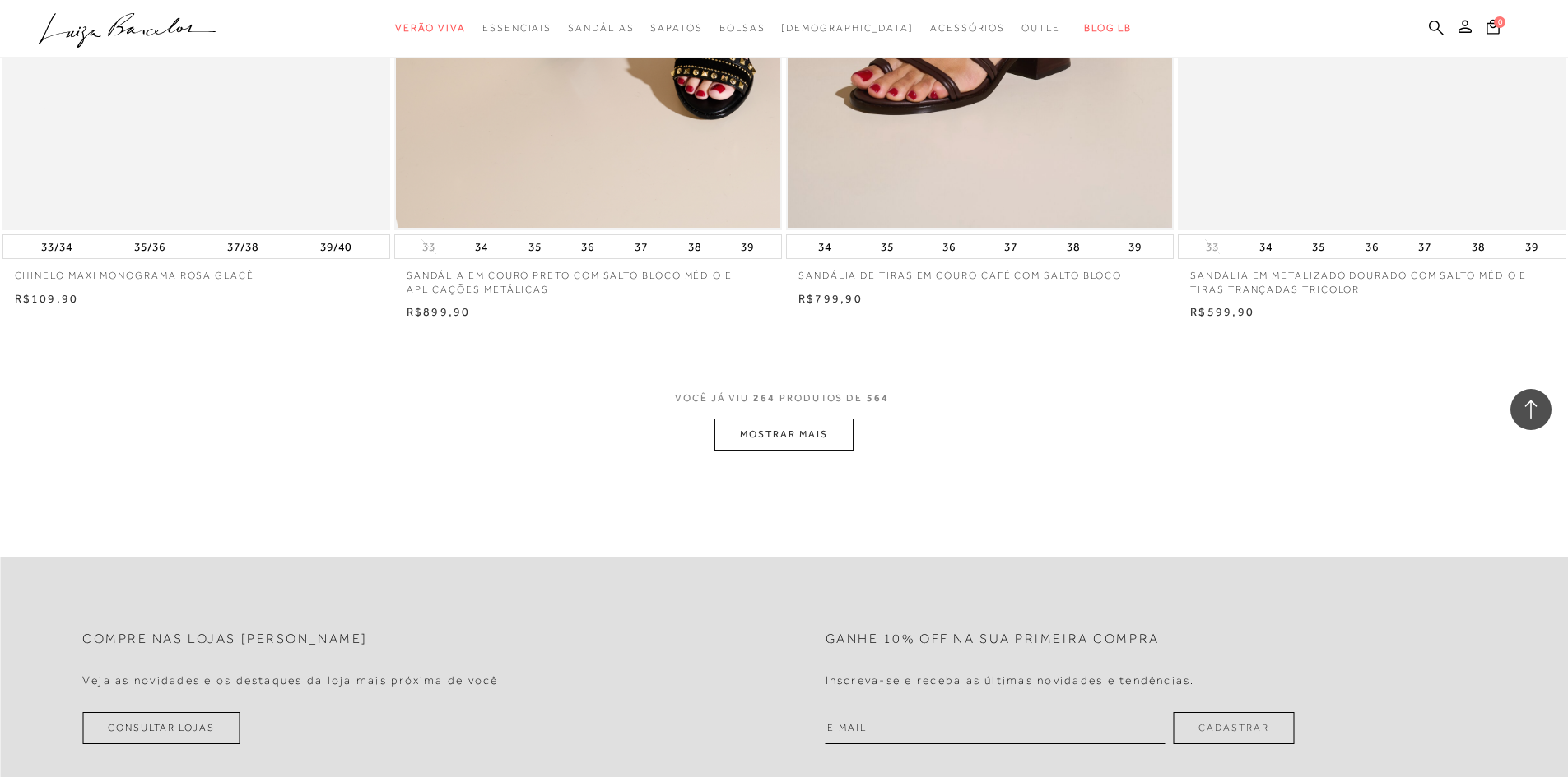
scroll to position [45185, 0]
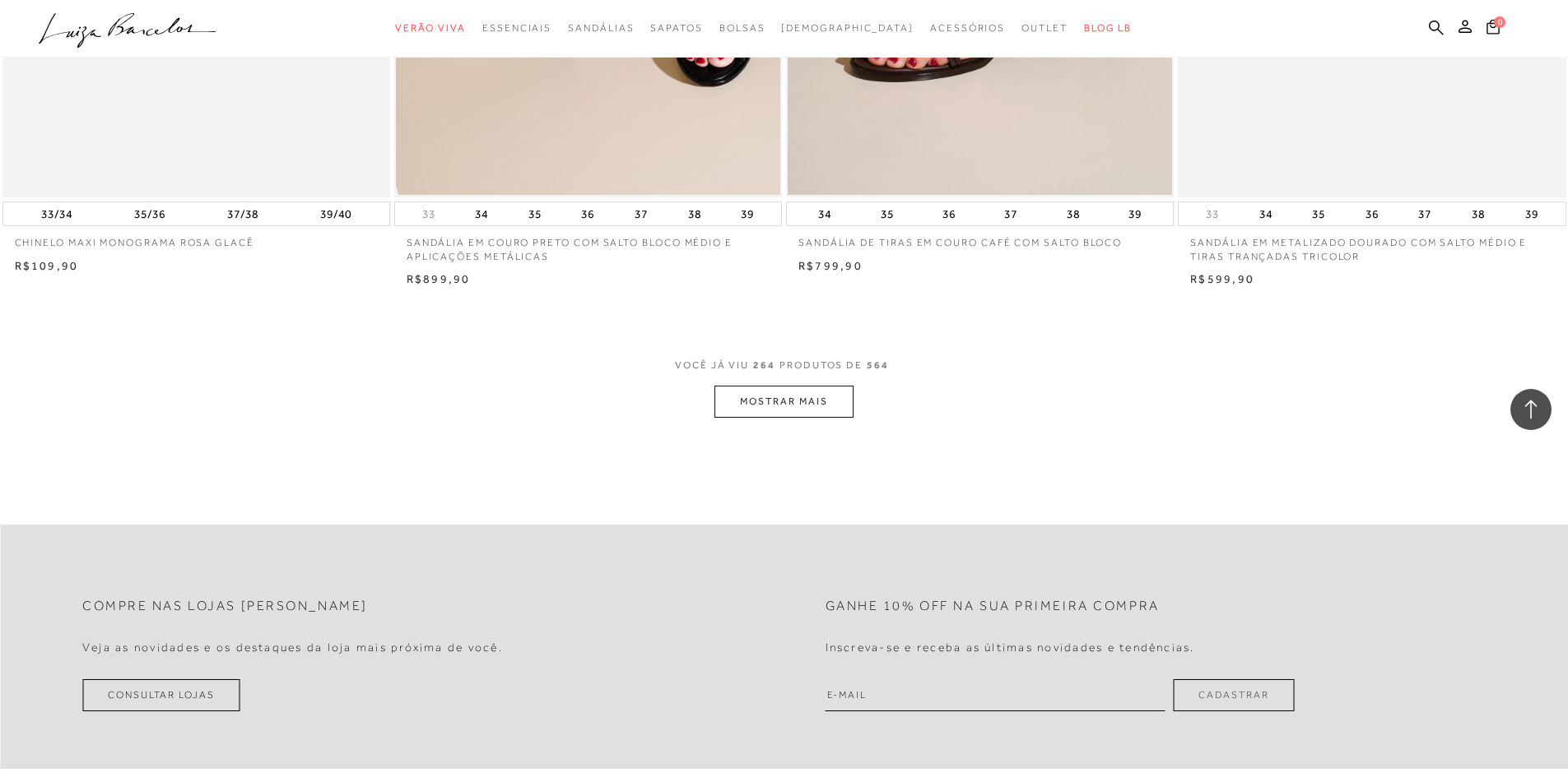
click at [741, 416] on button "MOSTRAR MAIS" at bounding box center [784, 402] width 138 height 32
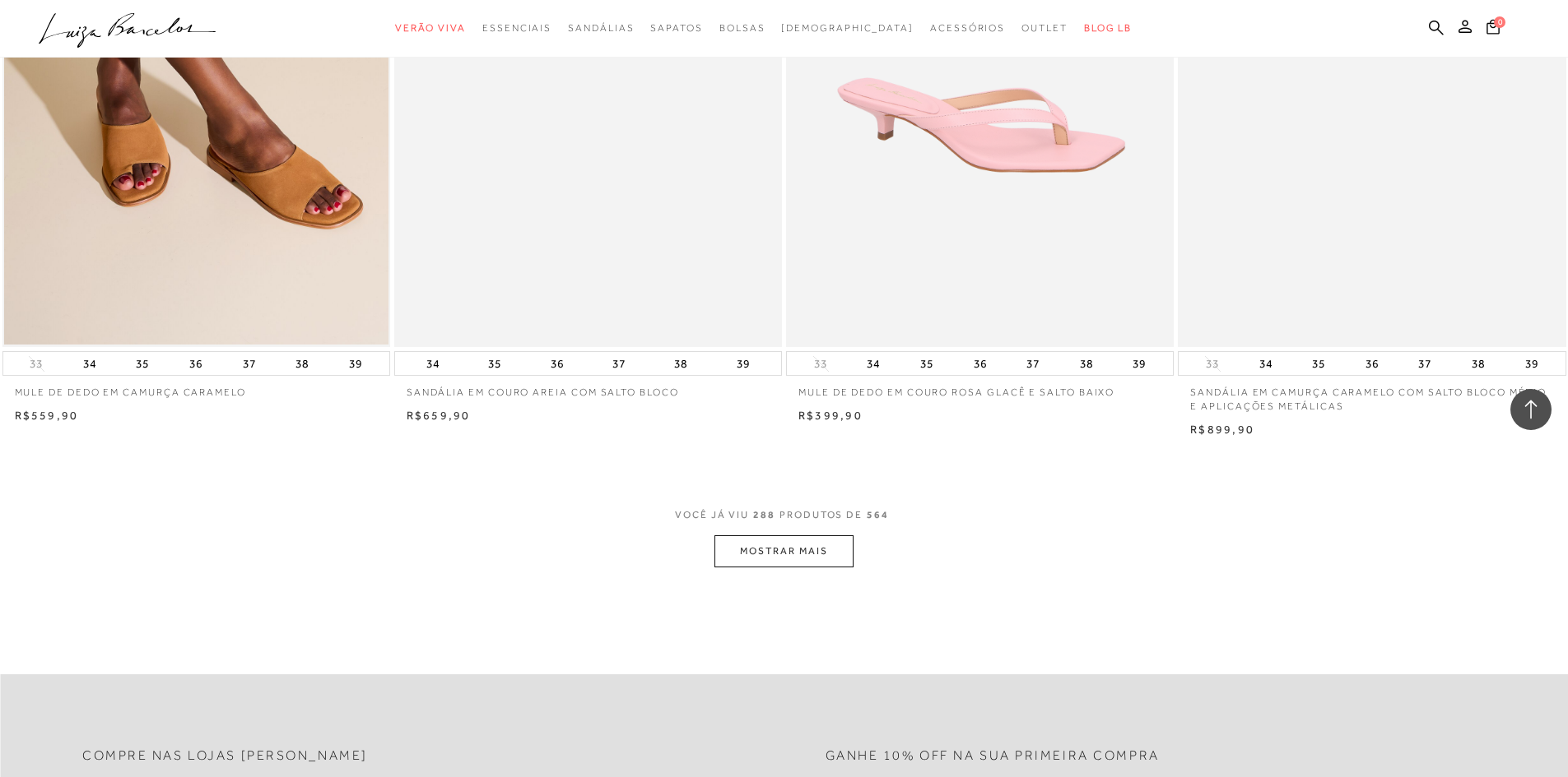
scroll to position [49288, 0]
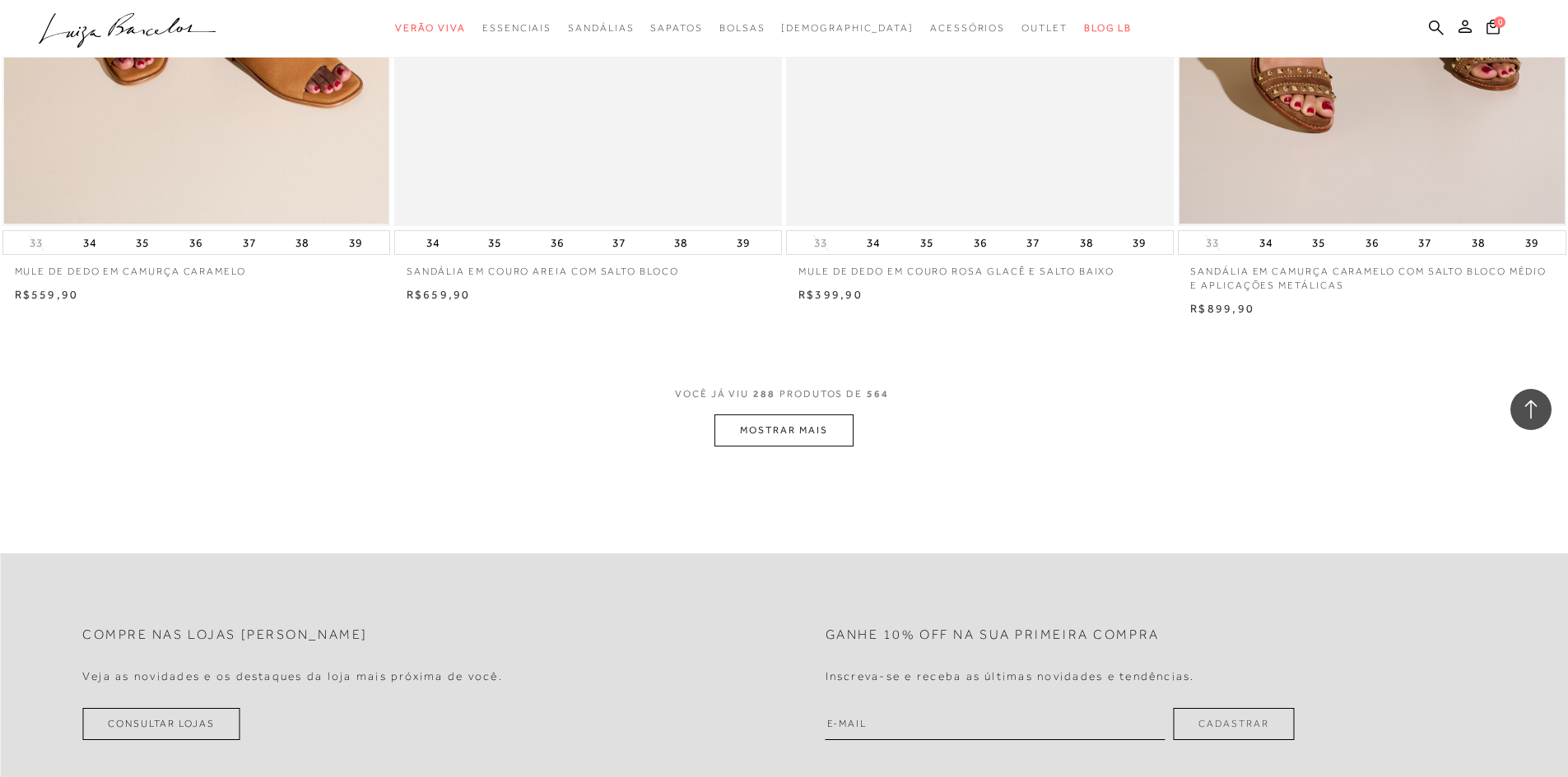
click at [840, 445] on button "MOSTRAR MAIS" at bounding box center [784, 431] width 138 height 32
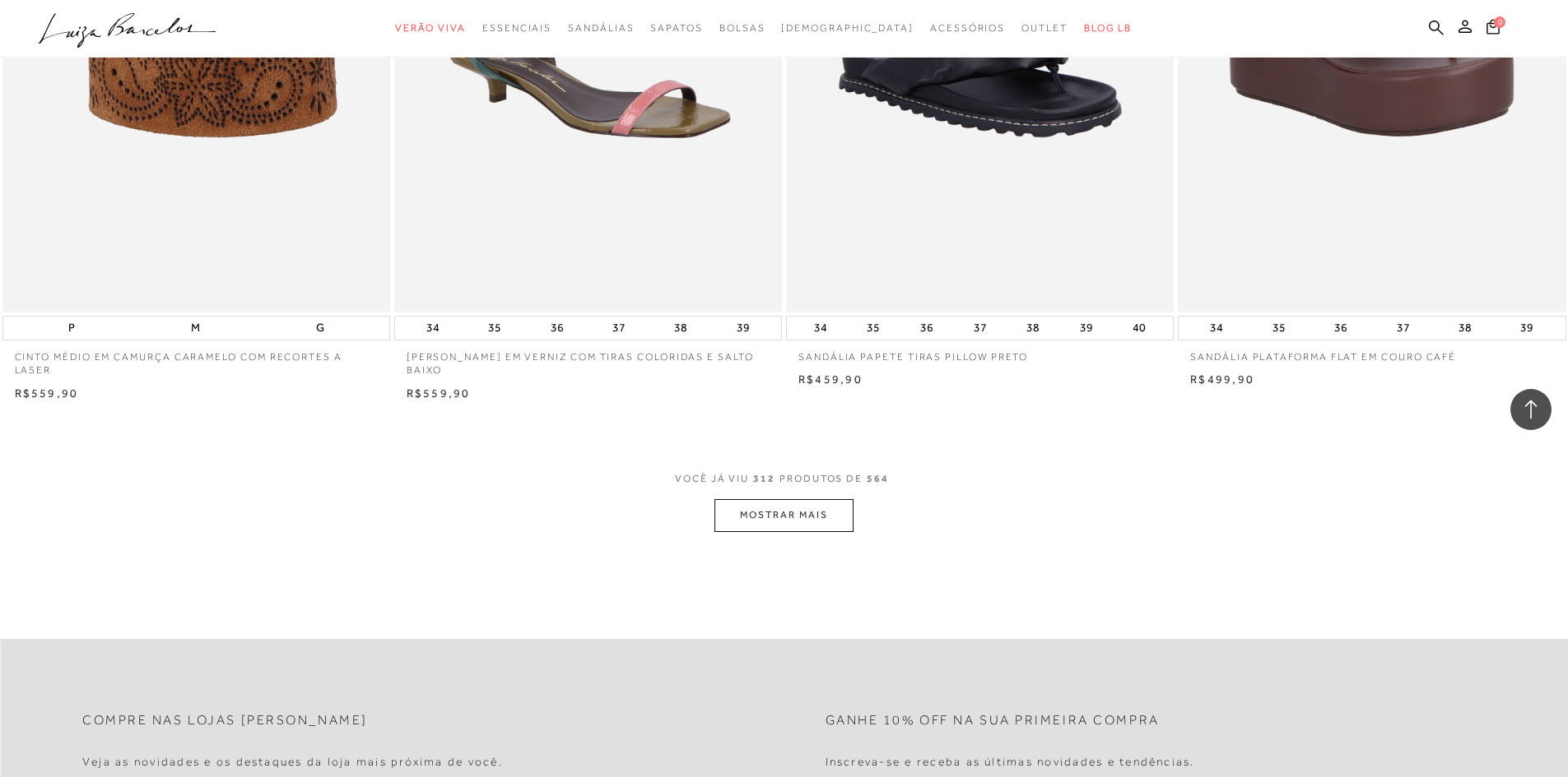
scroll to position [53367, 0]
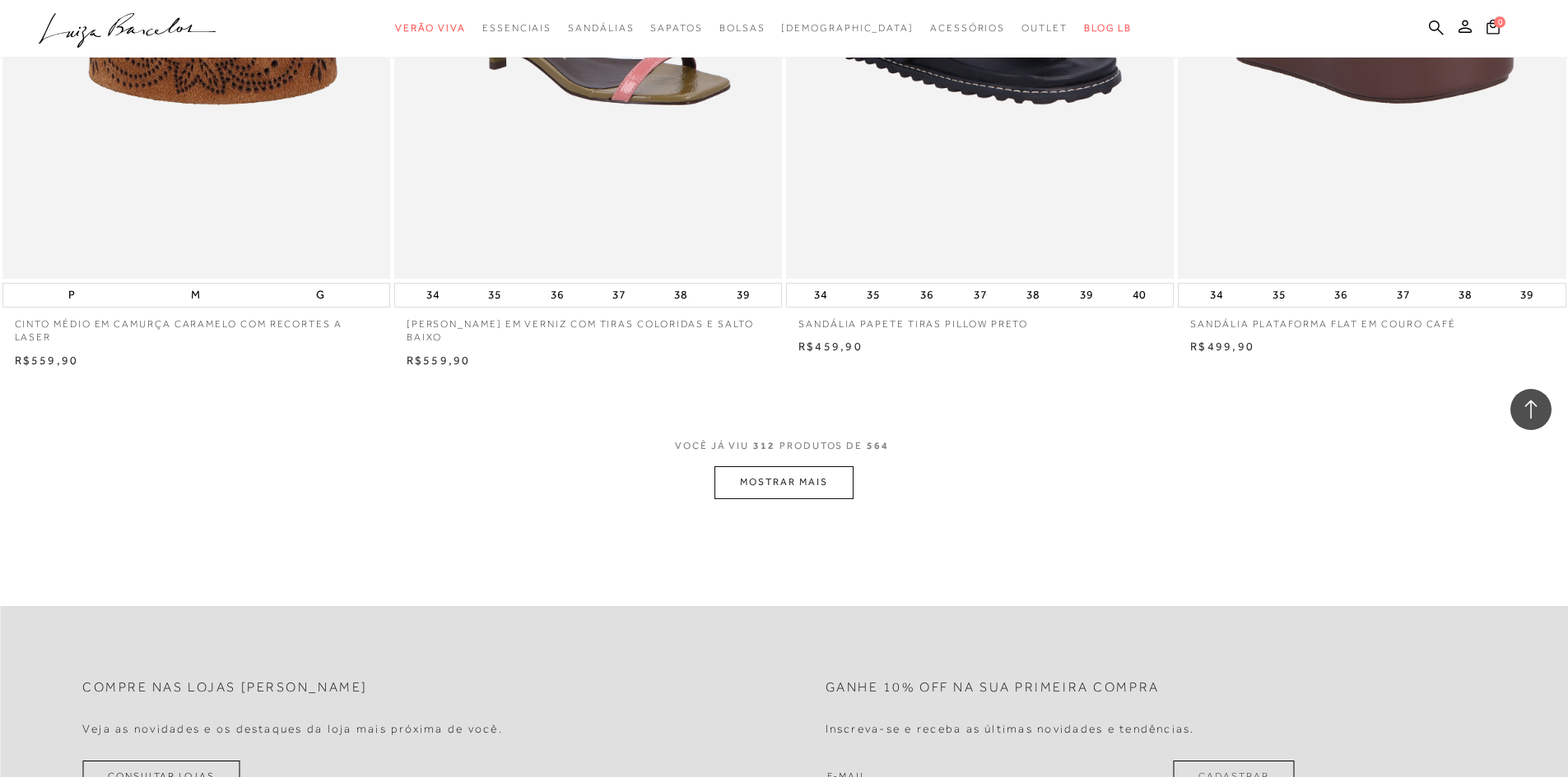
click at [808, 496] on button "MOSTRAR MAIS" at bounding box center [784, 482] width 138 height 32
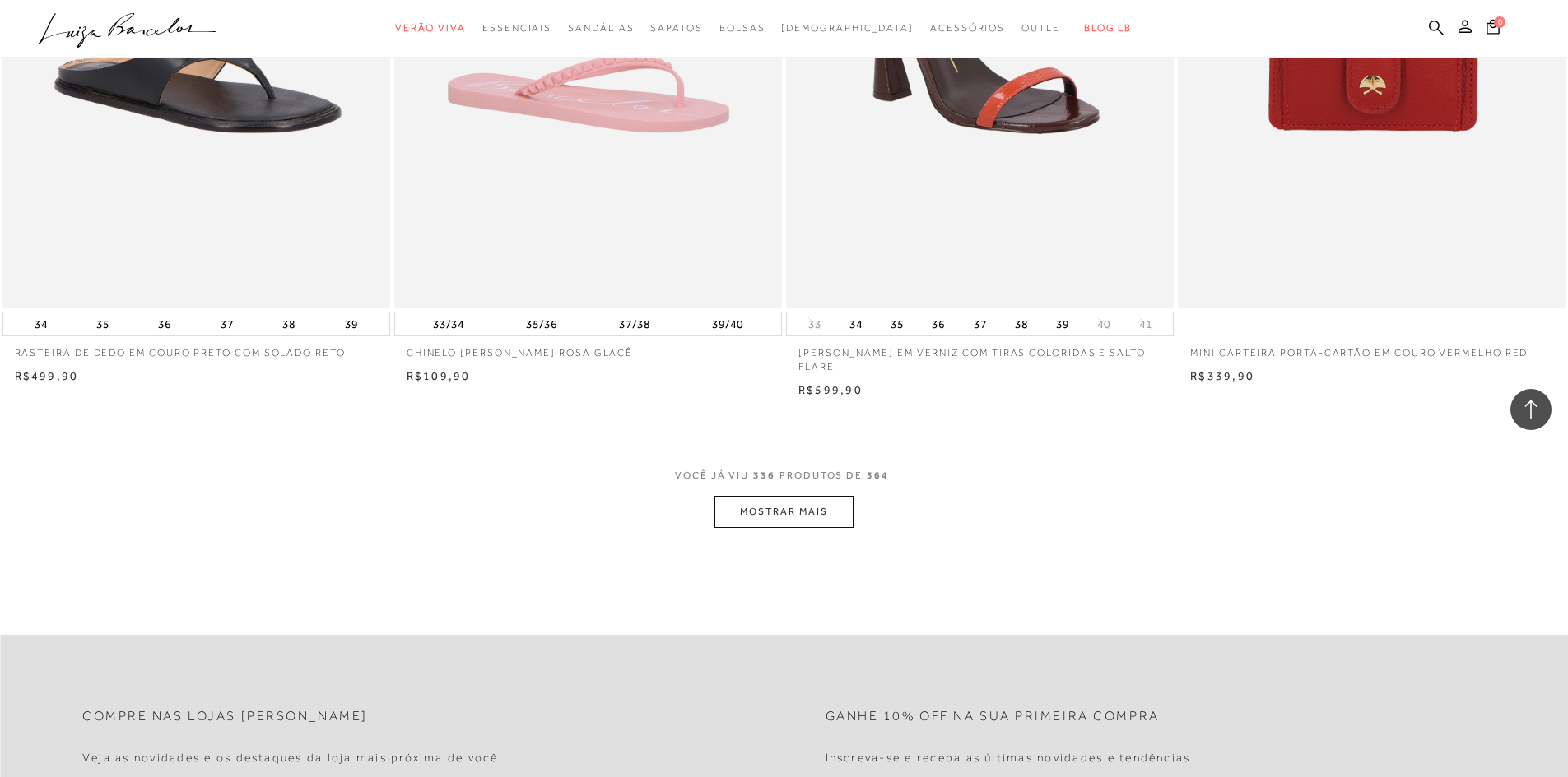
scroll to position [57458, 0]
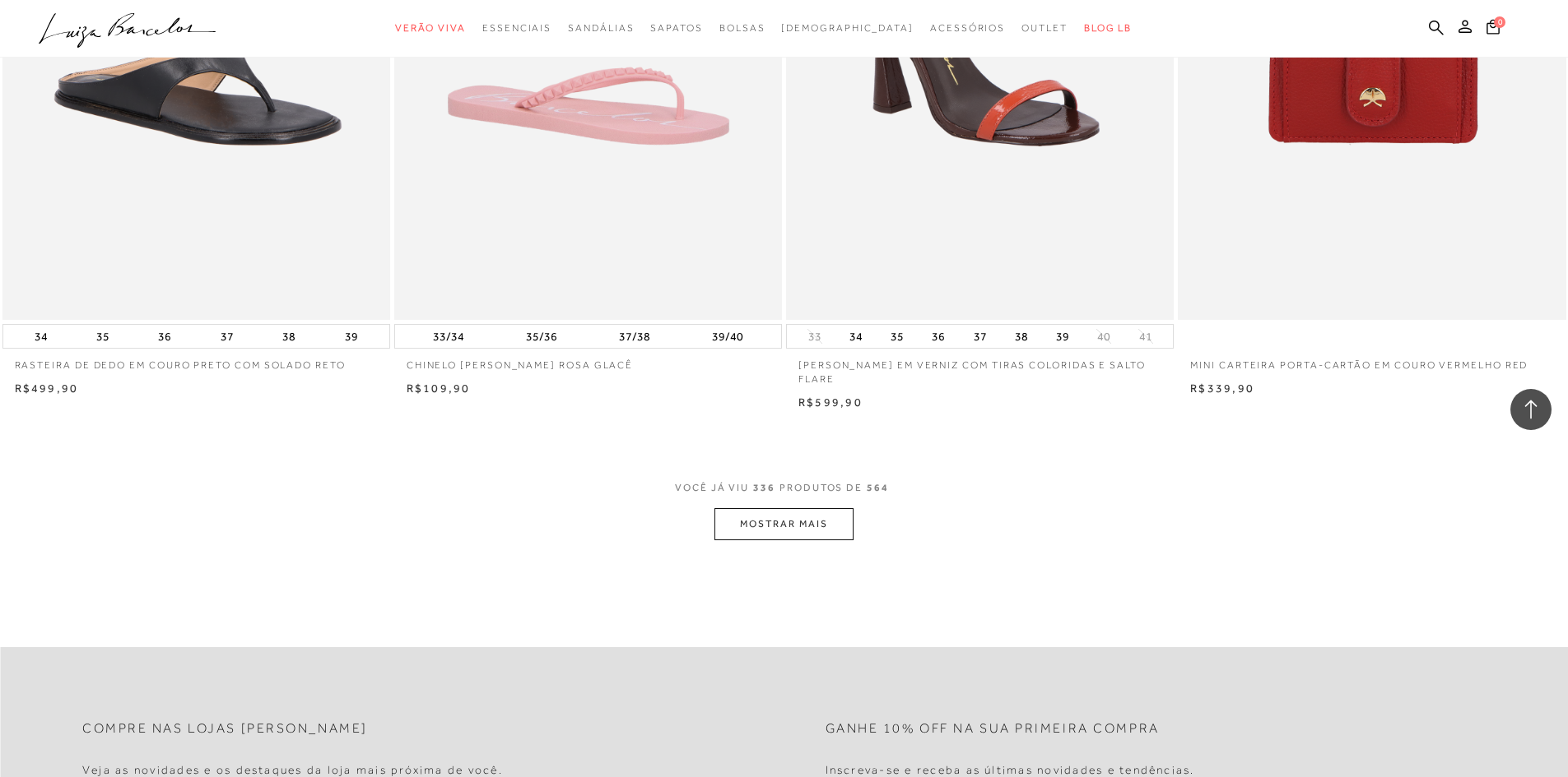
click at [1534, 405] on icon at bounding box center [1531, 409] width 13 height 19
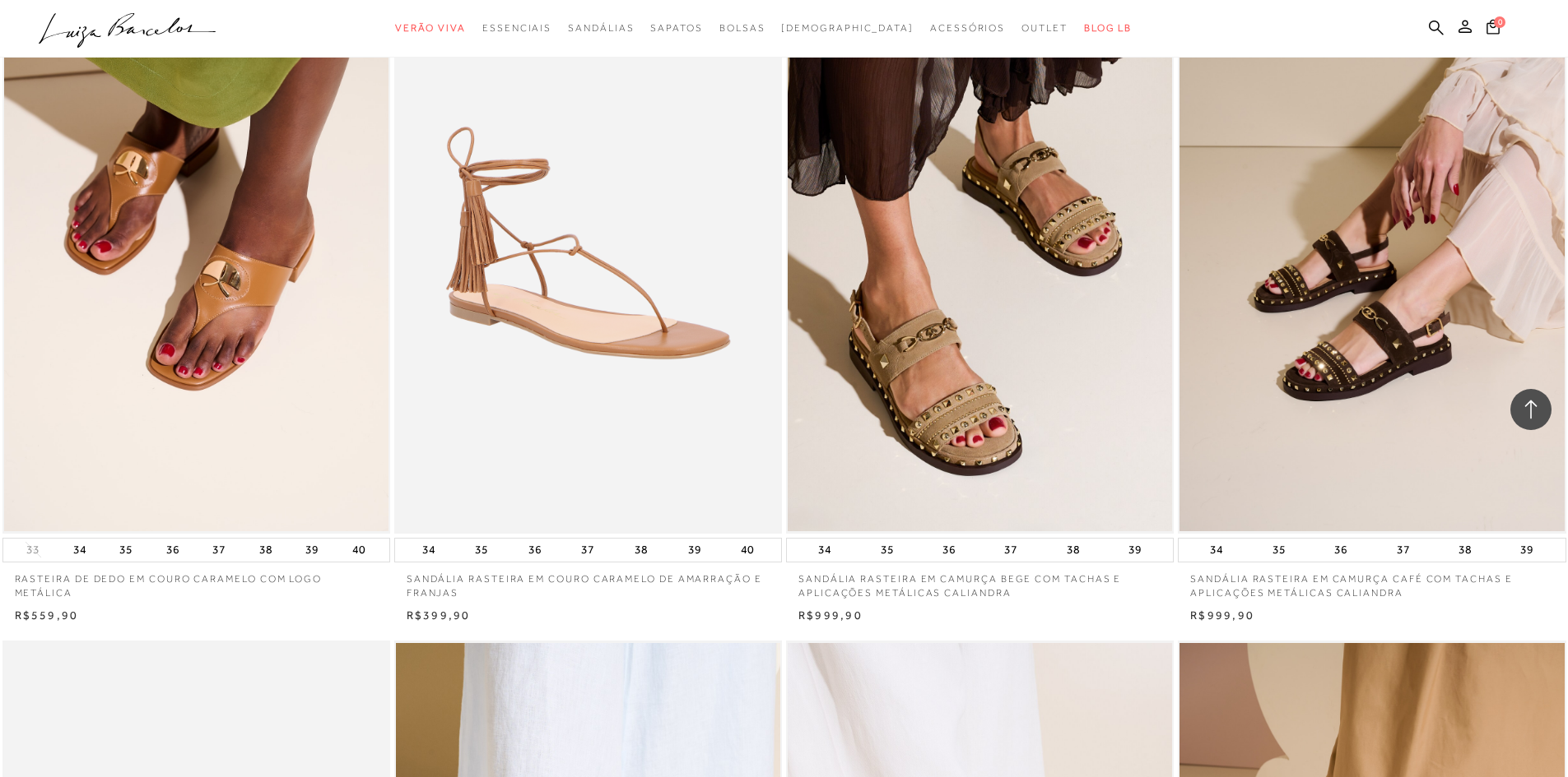
scroll to position [28279, 0]
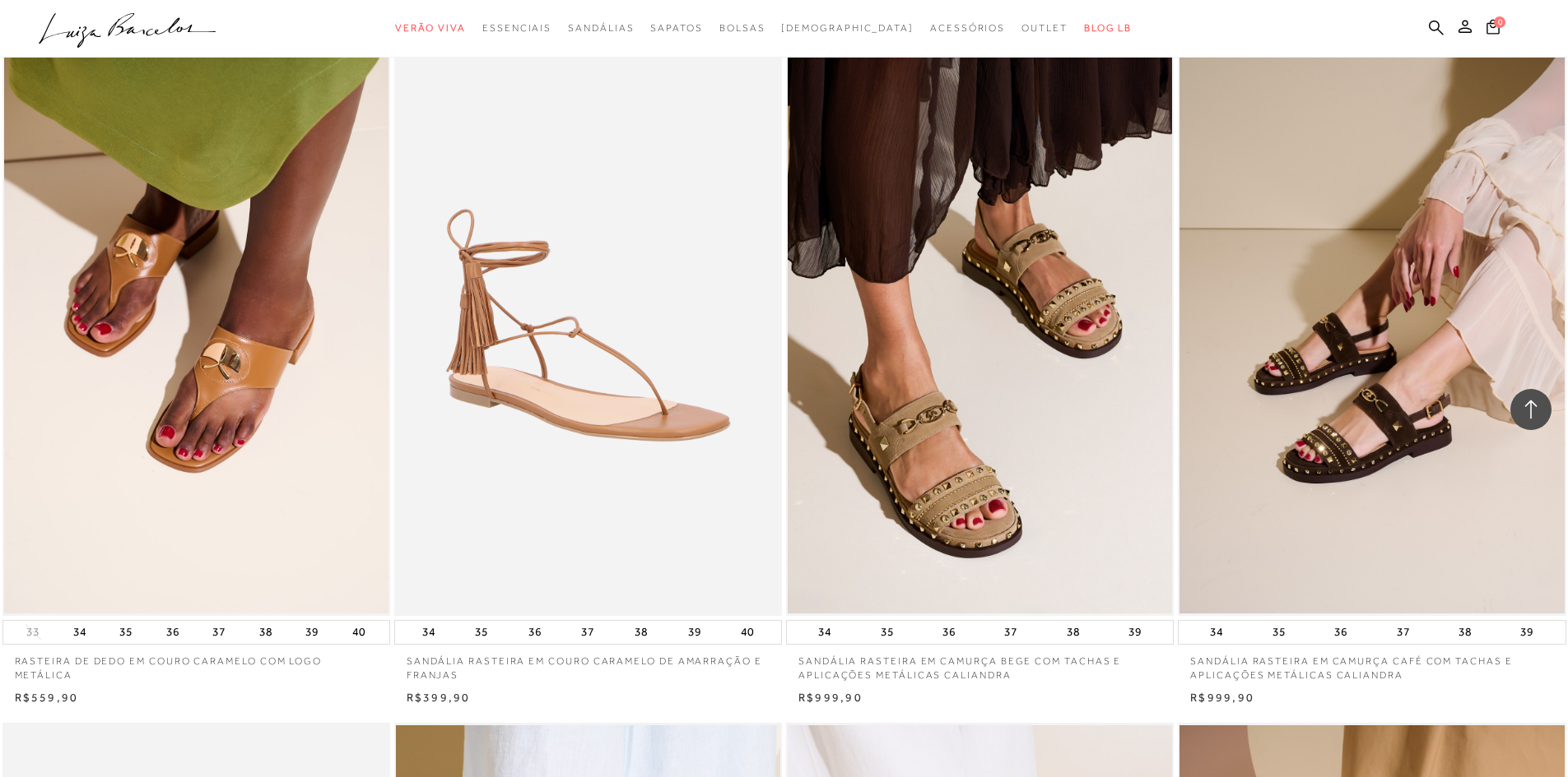
click at [1536, 399] on icon at bounding box center [1530, 410] width 22 height 22
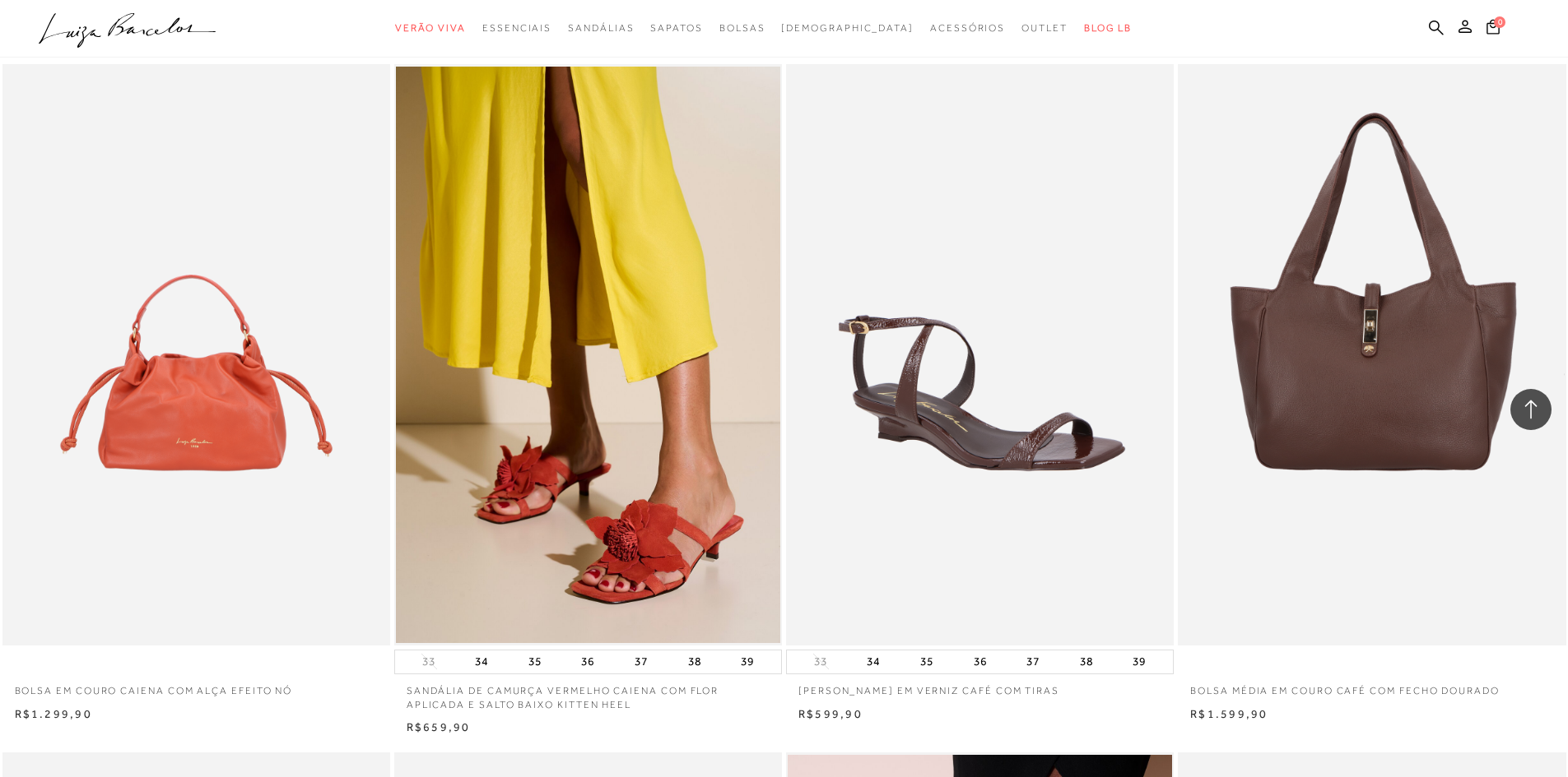
scroll to position [1993, 0]
